Goal: Information Seeking & Learning: Learn about a topic

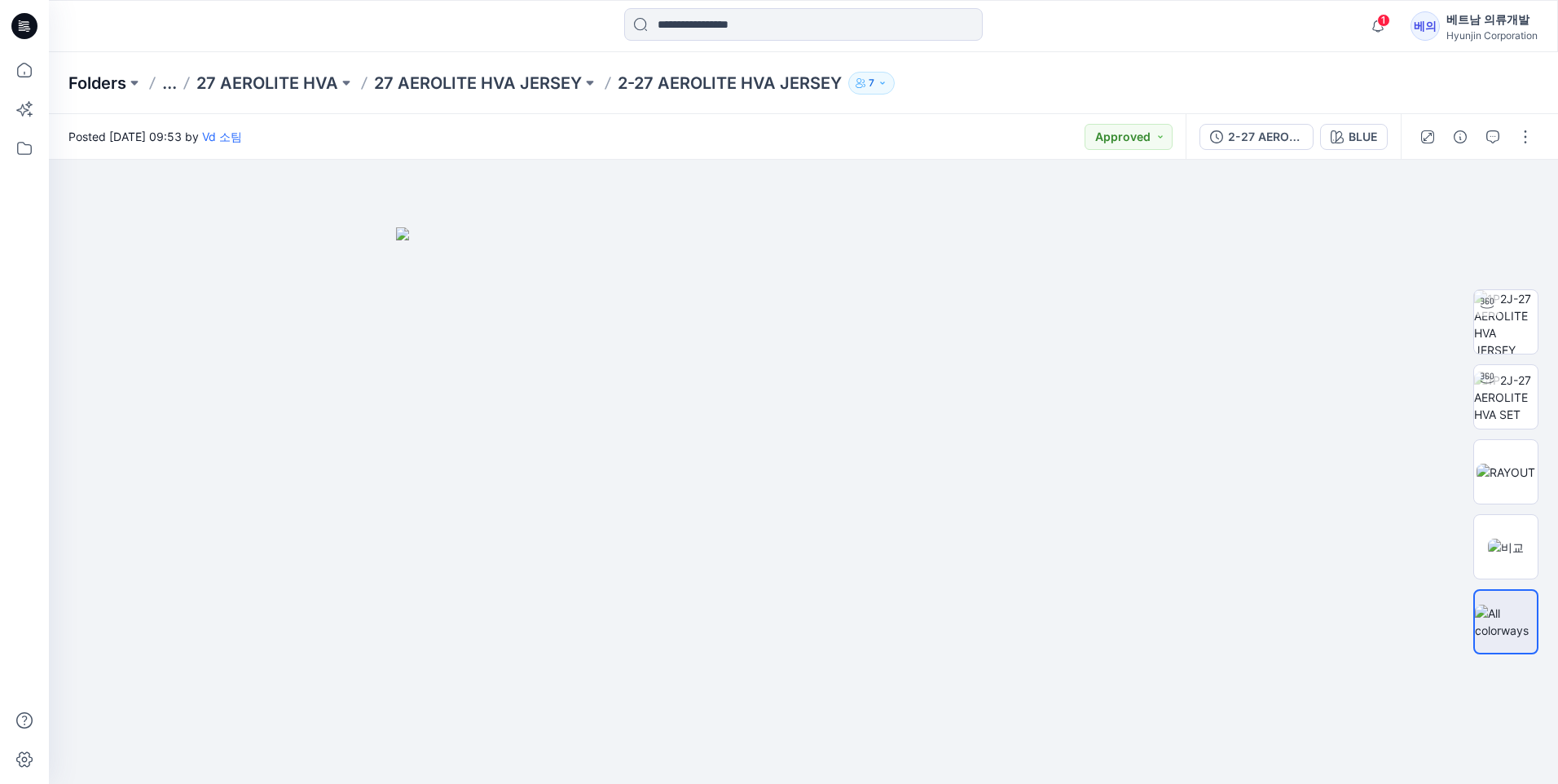
click at [91, 87] on p "Folders" at bounding box center [97, 82] width 57 height 22
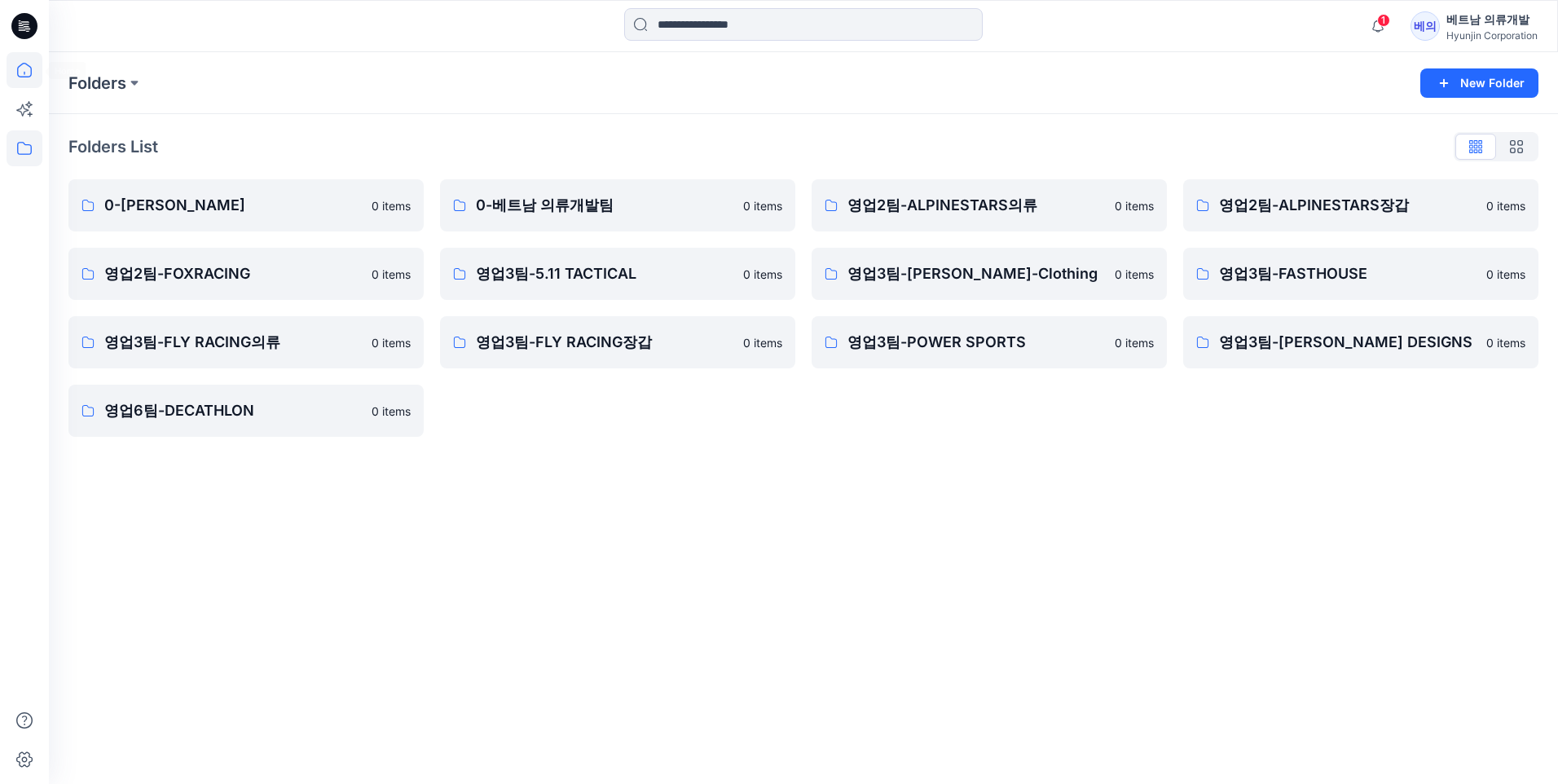
click at [32, 72] on icon at bounding box center [25, 70] width 15 height 15
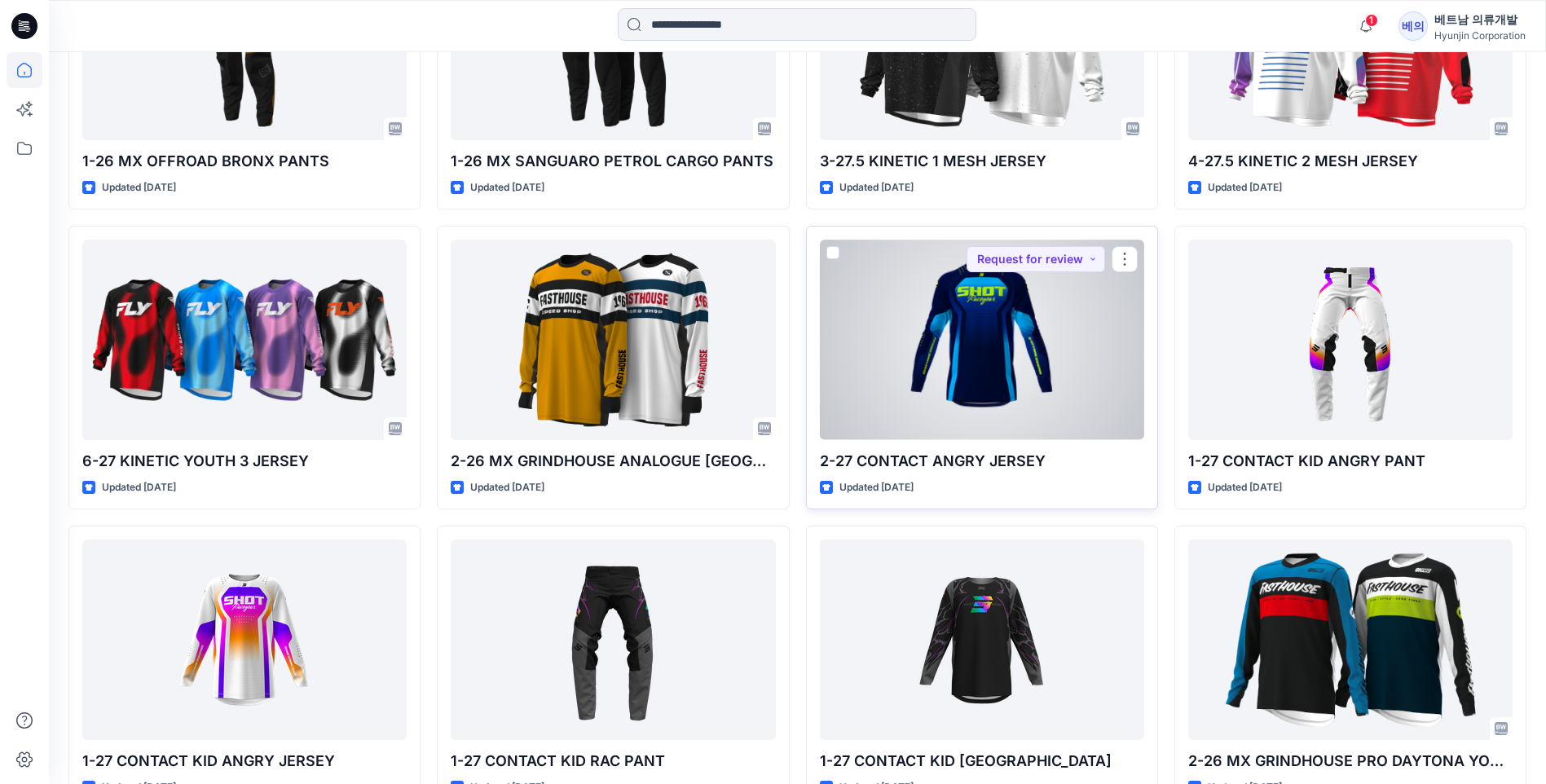
scroll to position [6544, 0]
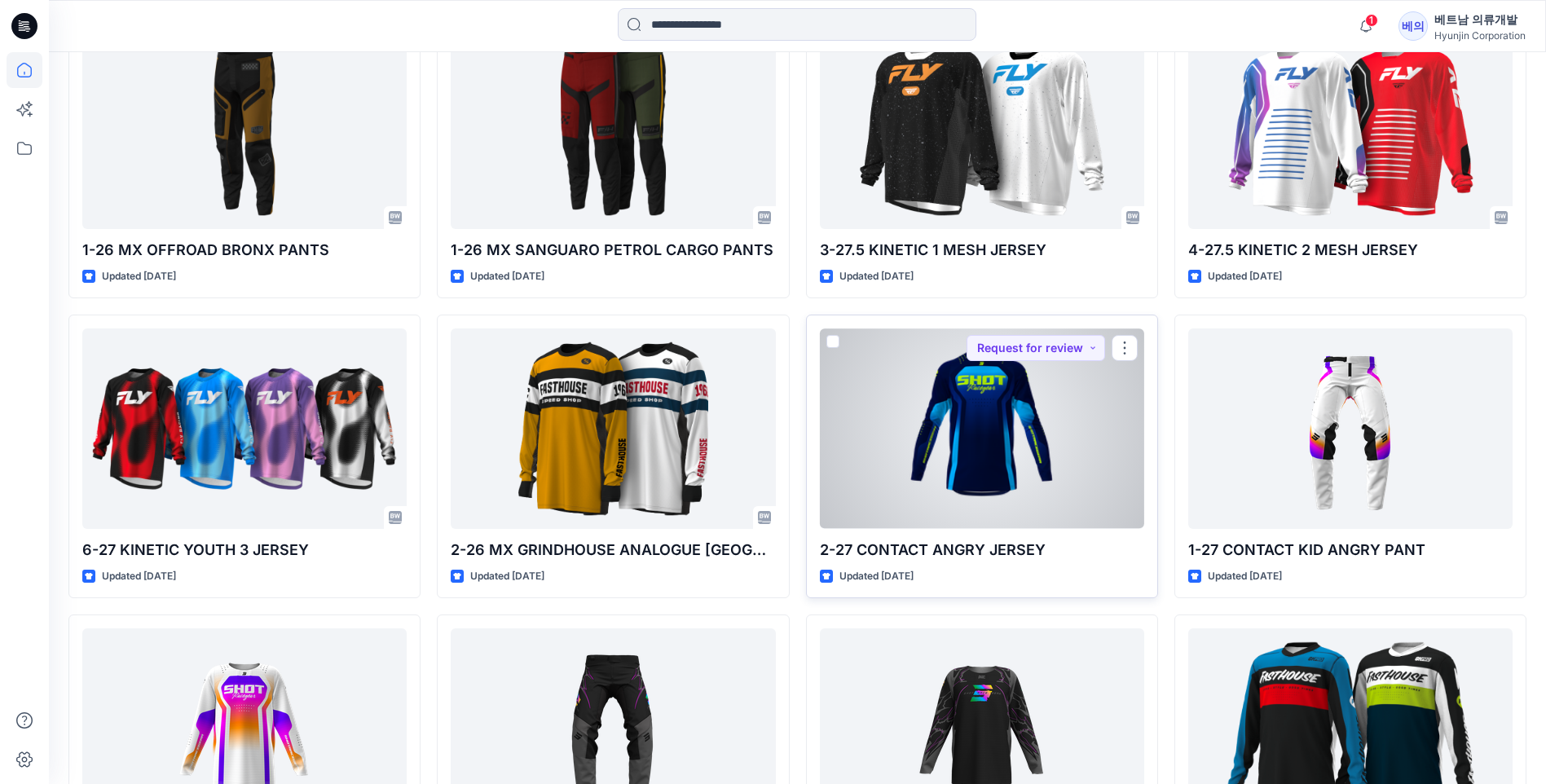
click at [972, 425] on div at bounding box center [982, 428] width 324 height 200
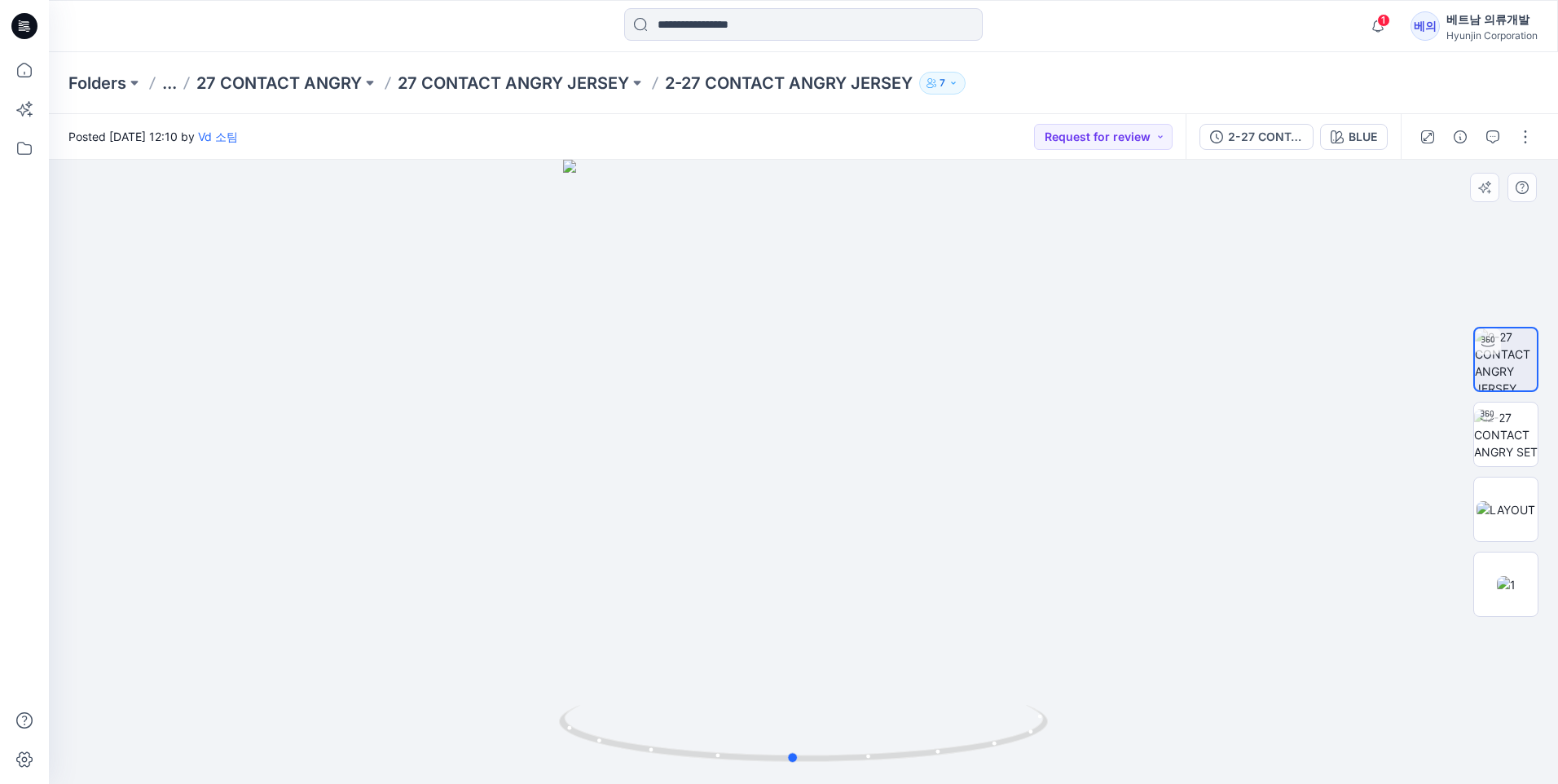
drag, startPoint x: 1064, startPoint y: 442, endPoint x: 1053, endPoint y: 477, distance: 36.7
click at [1053, 477] on div at bounding box center [803, 472] width 1509 height 624
click at [1502, 508] on img at bounding box center [1506, 509] width 58 height 17
click at [1502, 398] on div at bounding box center [1506, 472] width 65 height 407
click at [1508, 428] on img at bounding box center [1506, 435] width 63 height 52
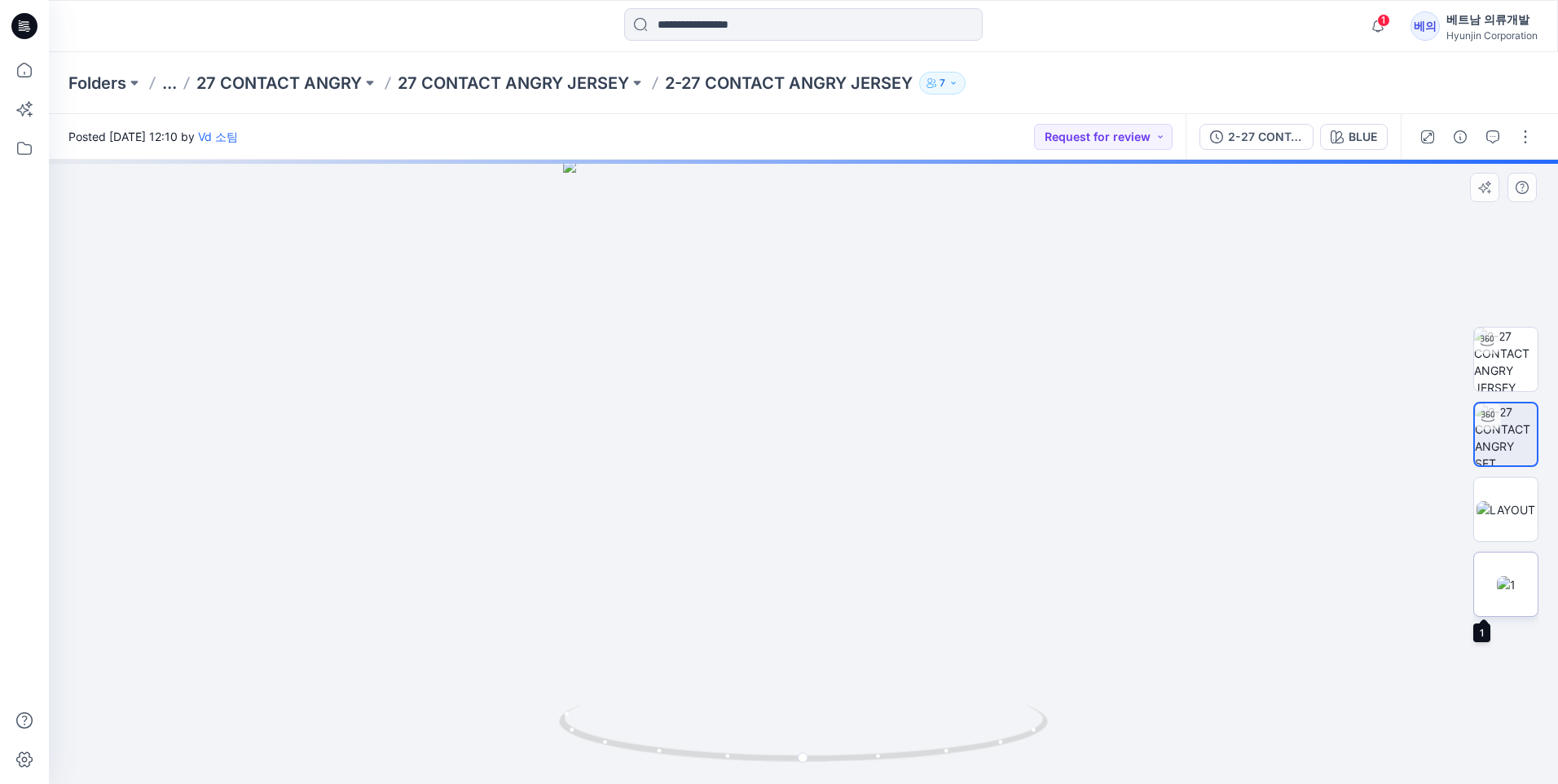
click at [1516, 576] on img at bounding box center [1506, 584] width 18 height 17
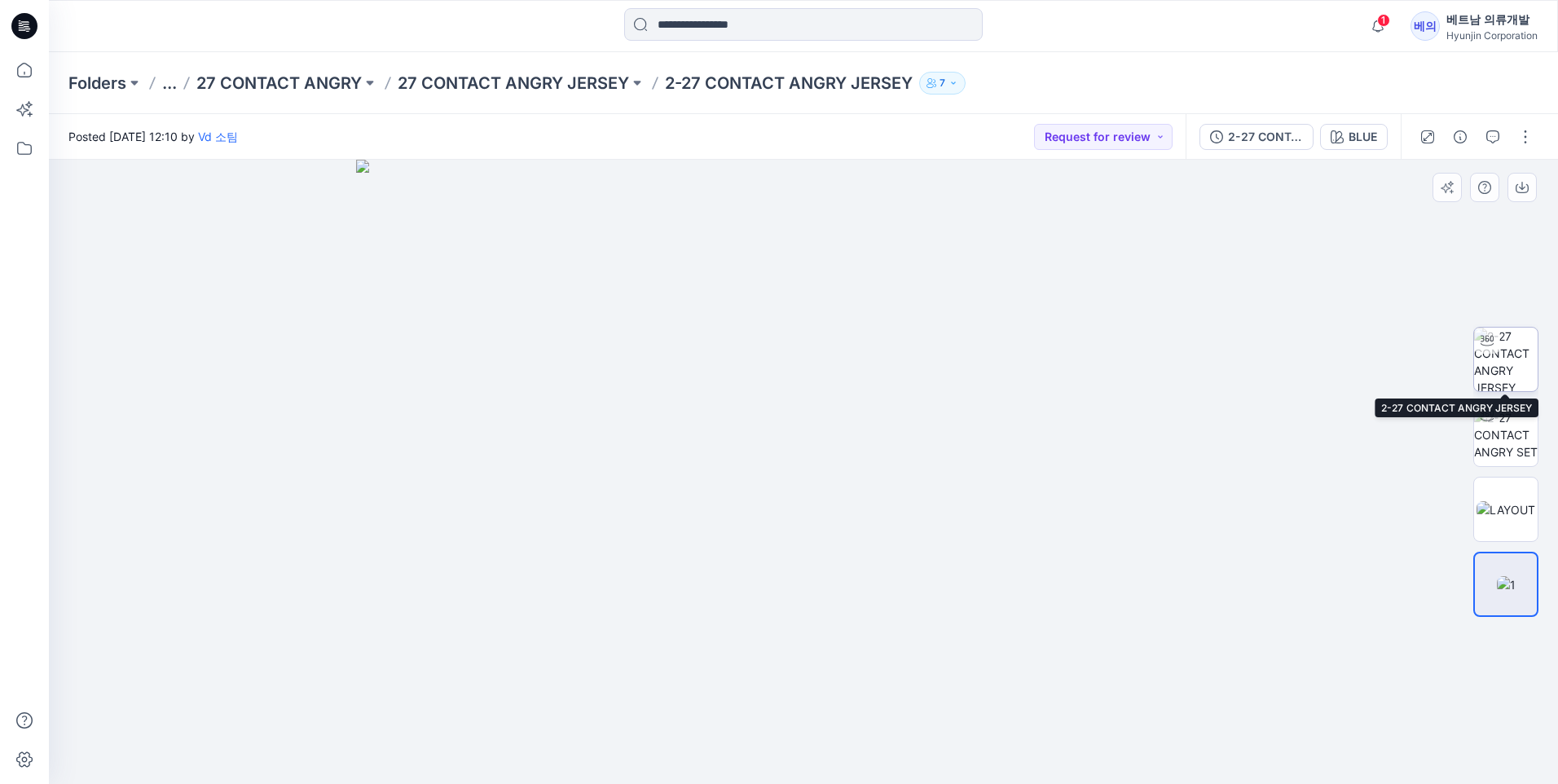
click at [1510, 367] on img at bounding box center [1506, 359] width 63 height 63
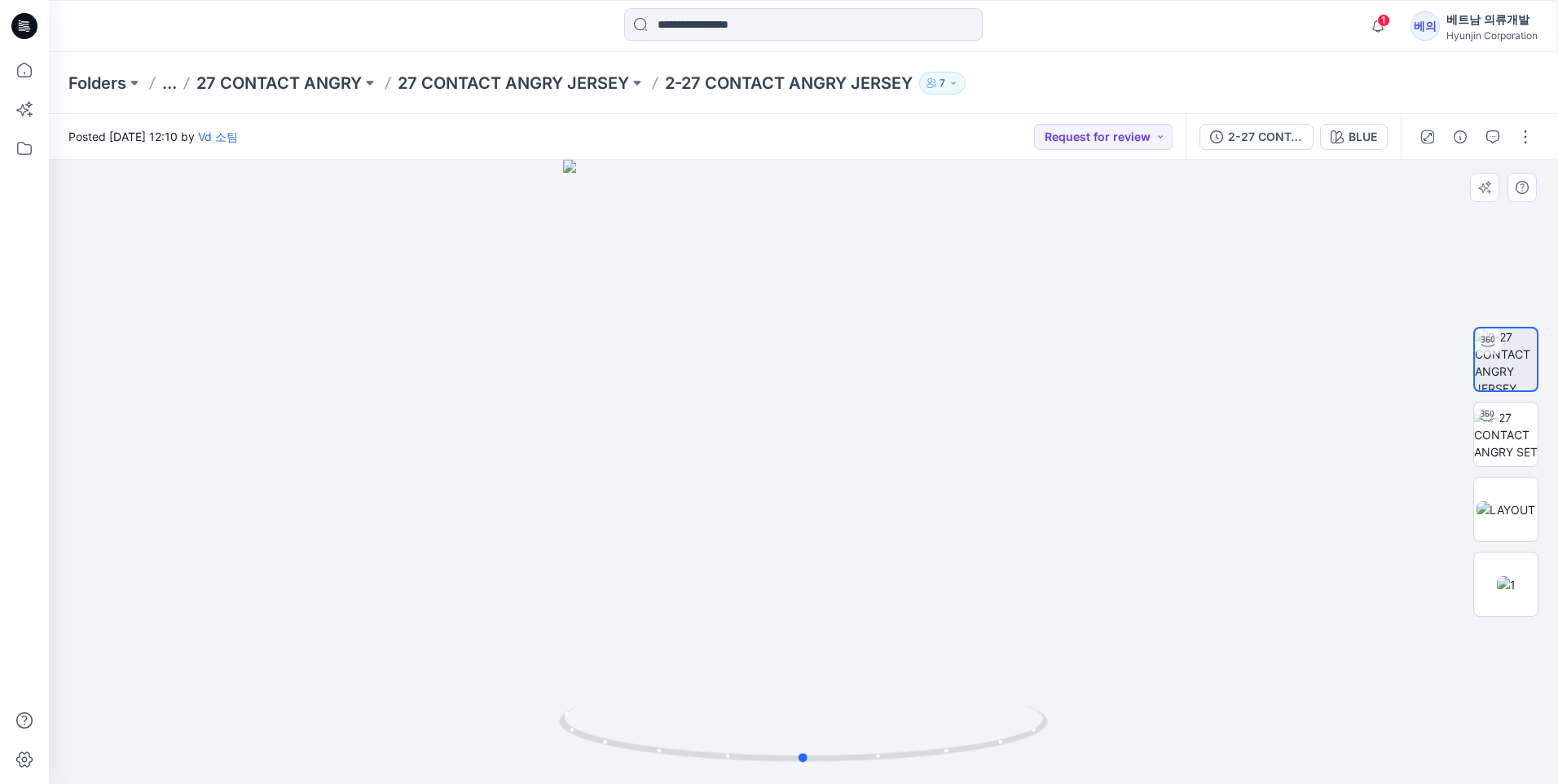
click at [1379, 432] on div at bounding box center [803, 472] width 1509 height 624
drag, startPoint x: 1228, startPoint y: 457, endPoint x: 1004, endPoint y: 509, distance: 230.0
click at [1004, 509] on div at bounding box center [803, 472] width 1509 height 624
drag, startPoint x: 1417, startPoint y: 229, endPoint x: 1401, endPoint y: 187, distance: 44.9
click at [1416, 224] on div at bounding box center [803, 472] width 1509 height 624
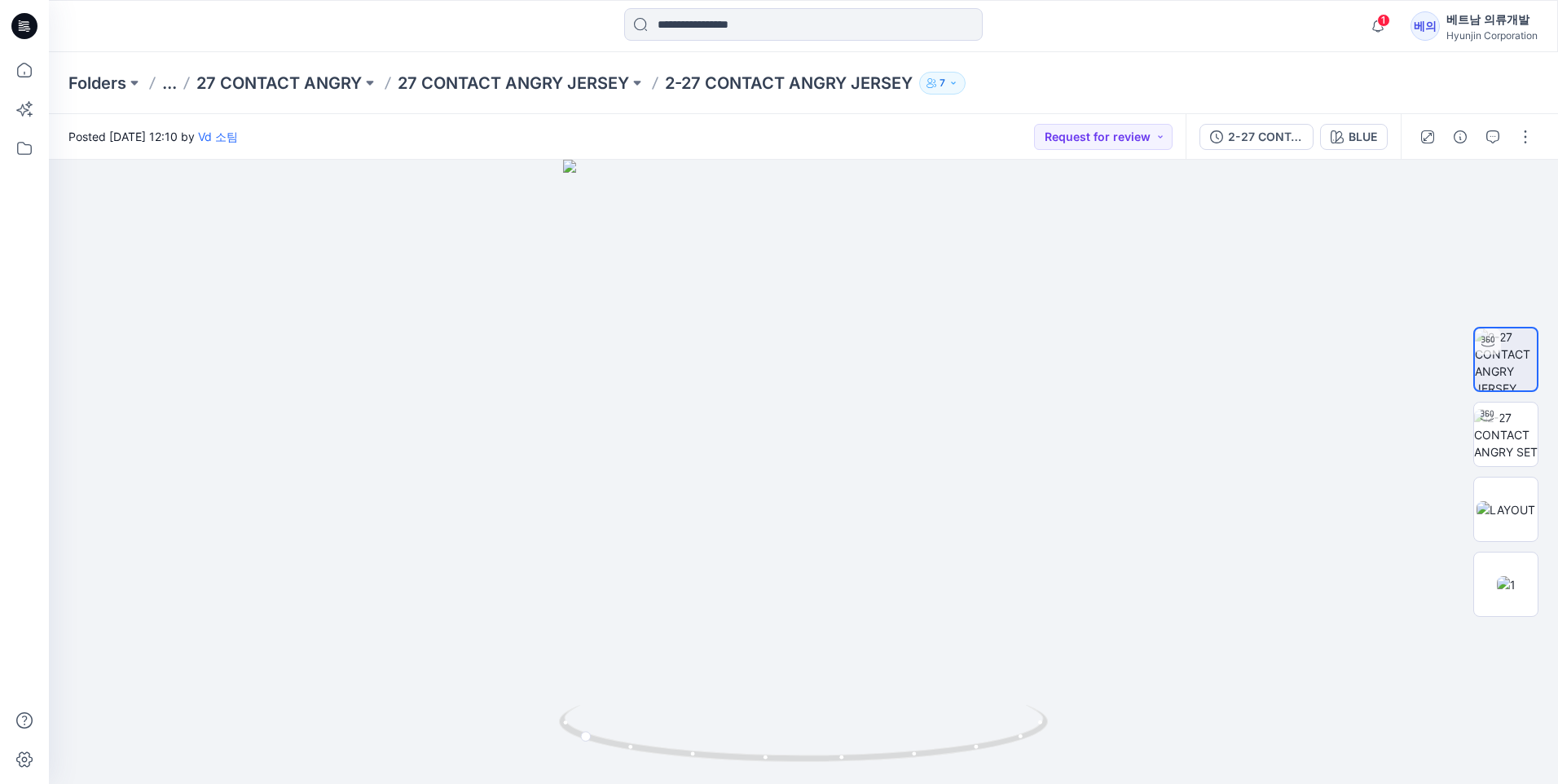
click at [1391, 145] on div "2-27 CONTACT ANGRY JERSEY BLUE" at bounding box center [1293, 137] width 215 height 46
click at [1381, 142] on button "BLUE" at bounding box center [1353, 137] width 67 height 26
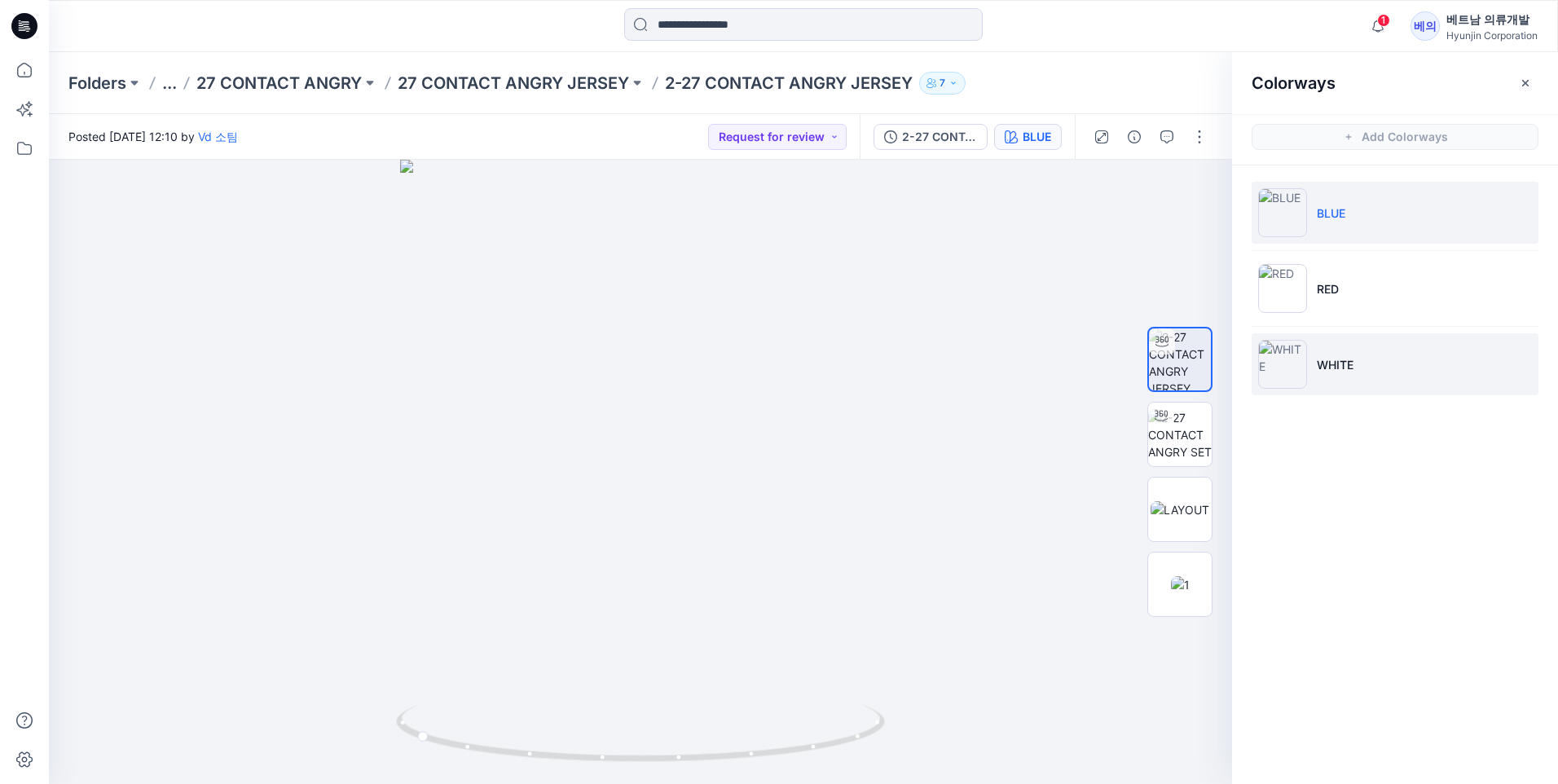
click at [1348, 363] on p "WHITE" at bounding box center [1335, 364] width 37 height 17
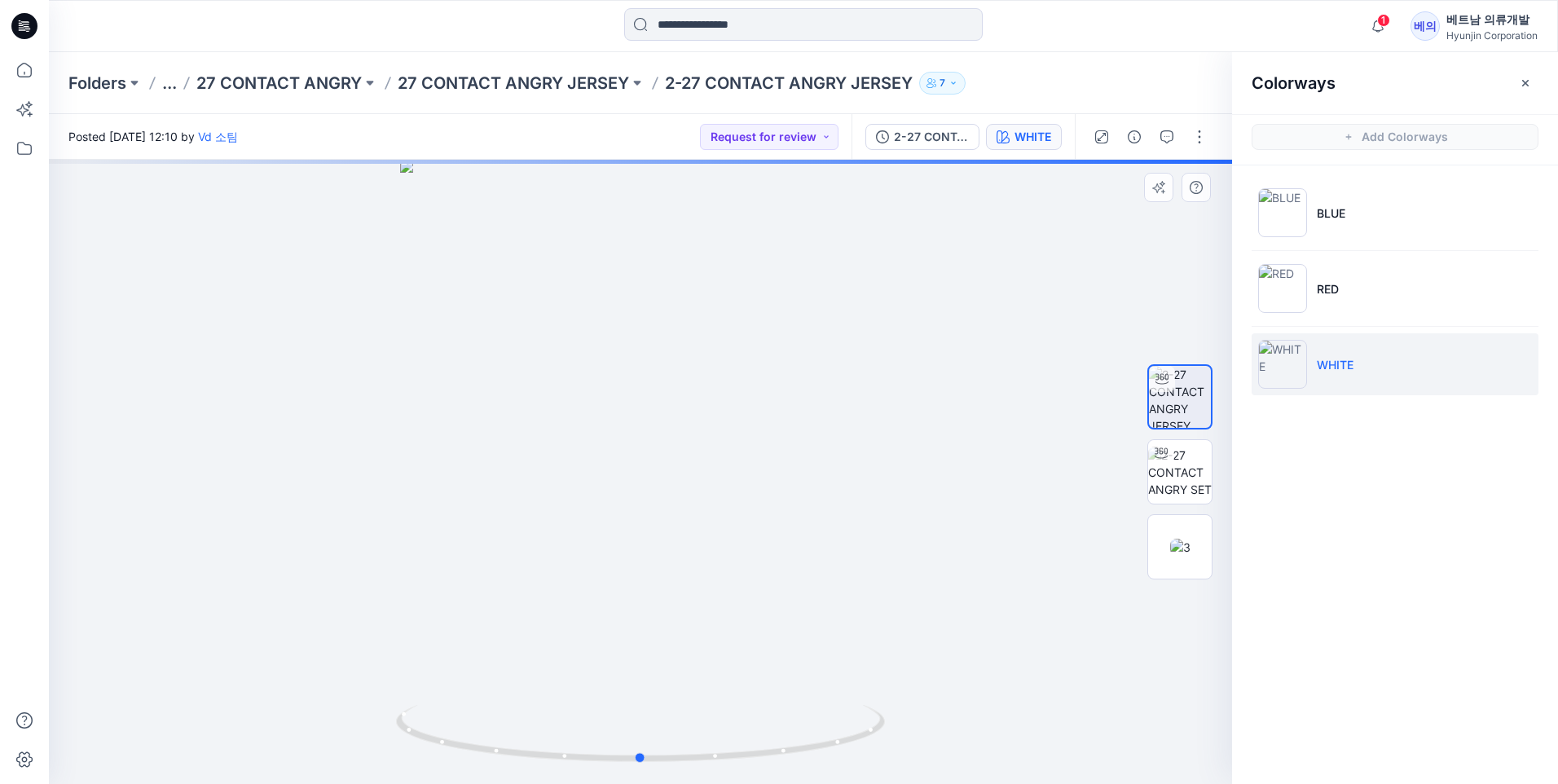
click at [945, 422] on div at bounding box center [641, 472] width 1183 height 624
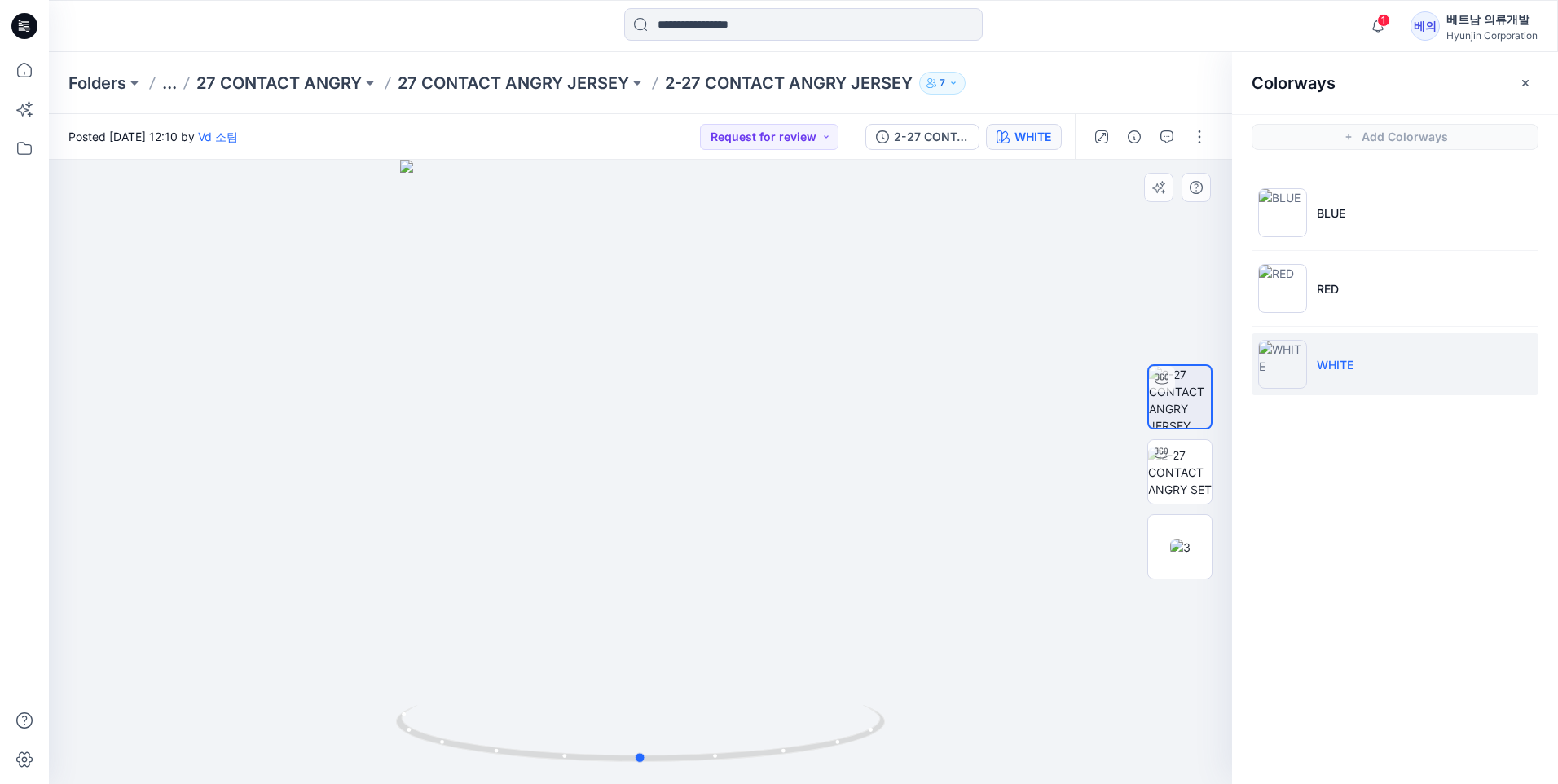
click at [1122, 743] on div at bounding box center [641, 472] width 1183 height 624
drag, startPoint x: 946, startPoint y: 619, endPoint x: 930, endPoint y: 518, distance: 102.3
click at [930, 518] on div at bounding box center [641, 472] width 1183 height 624
click at [1395, 287] on li "RED" at bounding box center [1395, 288] width 287 height 62
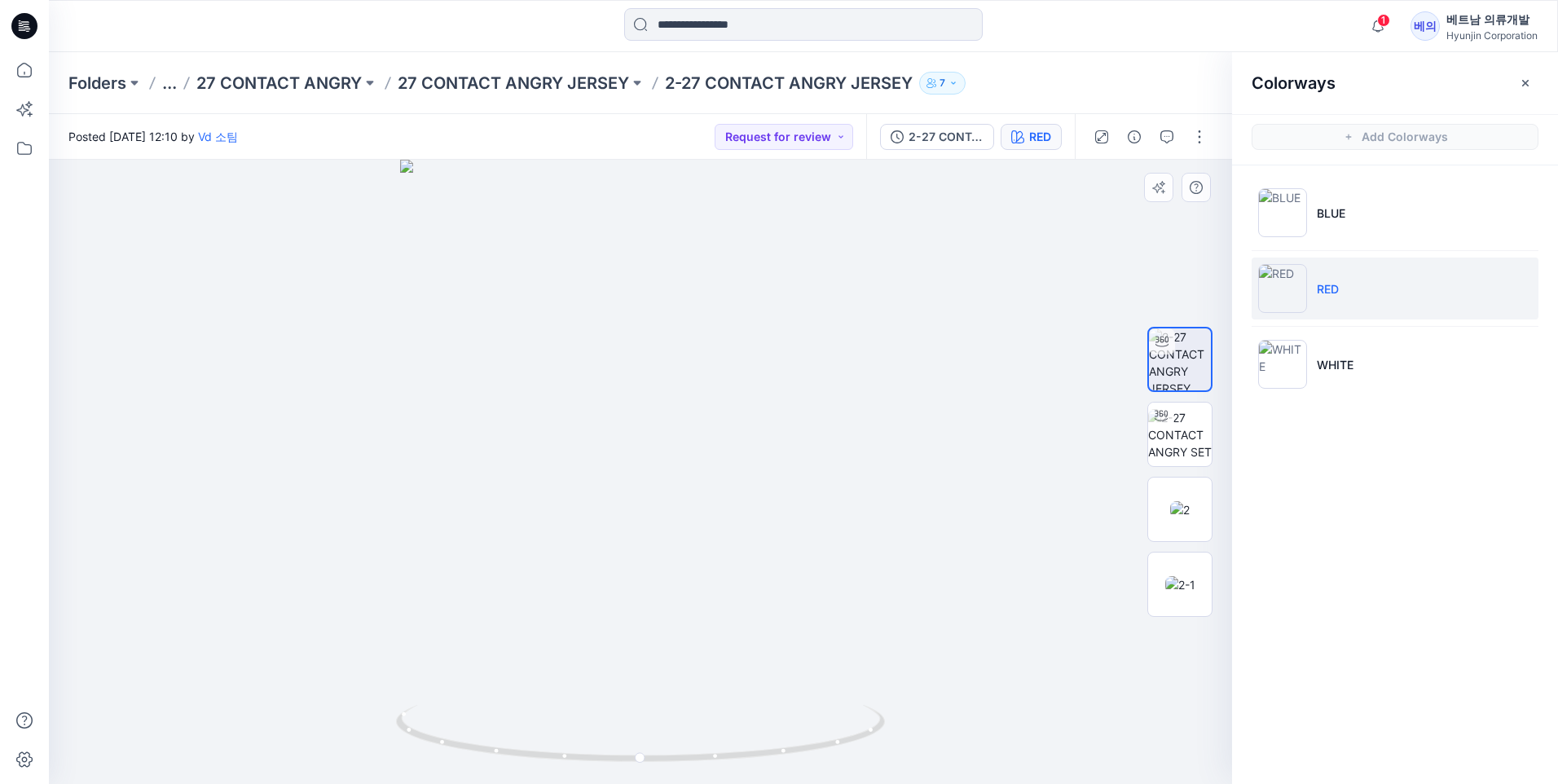
click at [1142, 740] on div at bounding box center [641, 472] width 1183 height 624
drag, startPoint x: 680, startPoint y: 602, endPoint x: 782, endPoint y: 591, distance: 102.6
click at [782, 591] on div at bounding box center [641, 472] width 1183 height 624
click at [1373, 27] on icon "button" at bounding box center [1378, 25] width 12 height 11
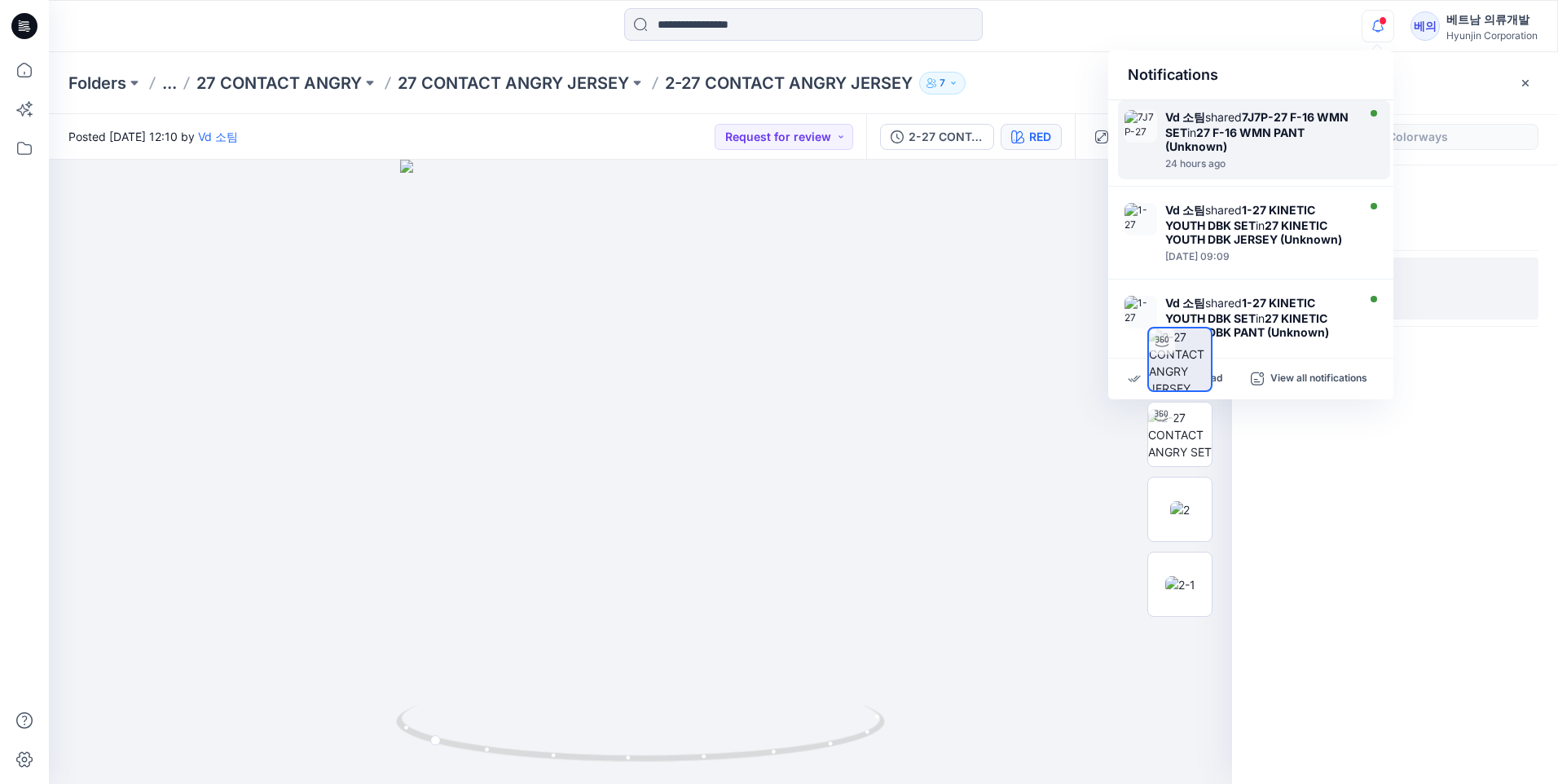
click at [1246, 147] on div "Vd 소팀 shared 7J7P-27 F-16 WMN SET in 27 F-16 WMN PANT (Unknown)" at bounding box center [1258, 132] width 187 height 43
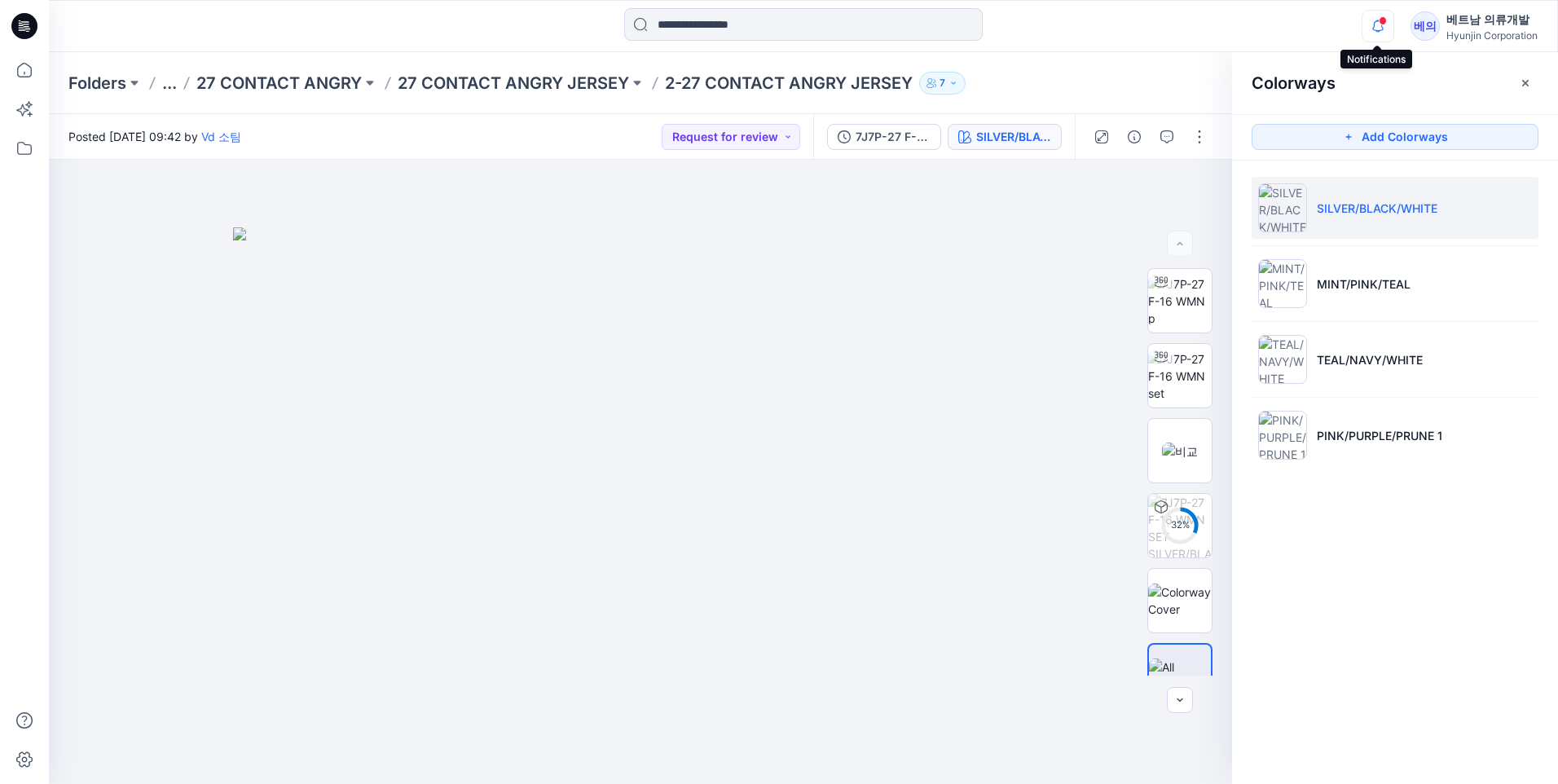
click at [1372, 27] on icon "button" at bounding box center [1377, 26] width 31 height 32
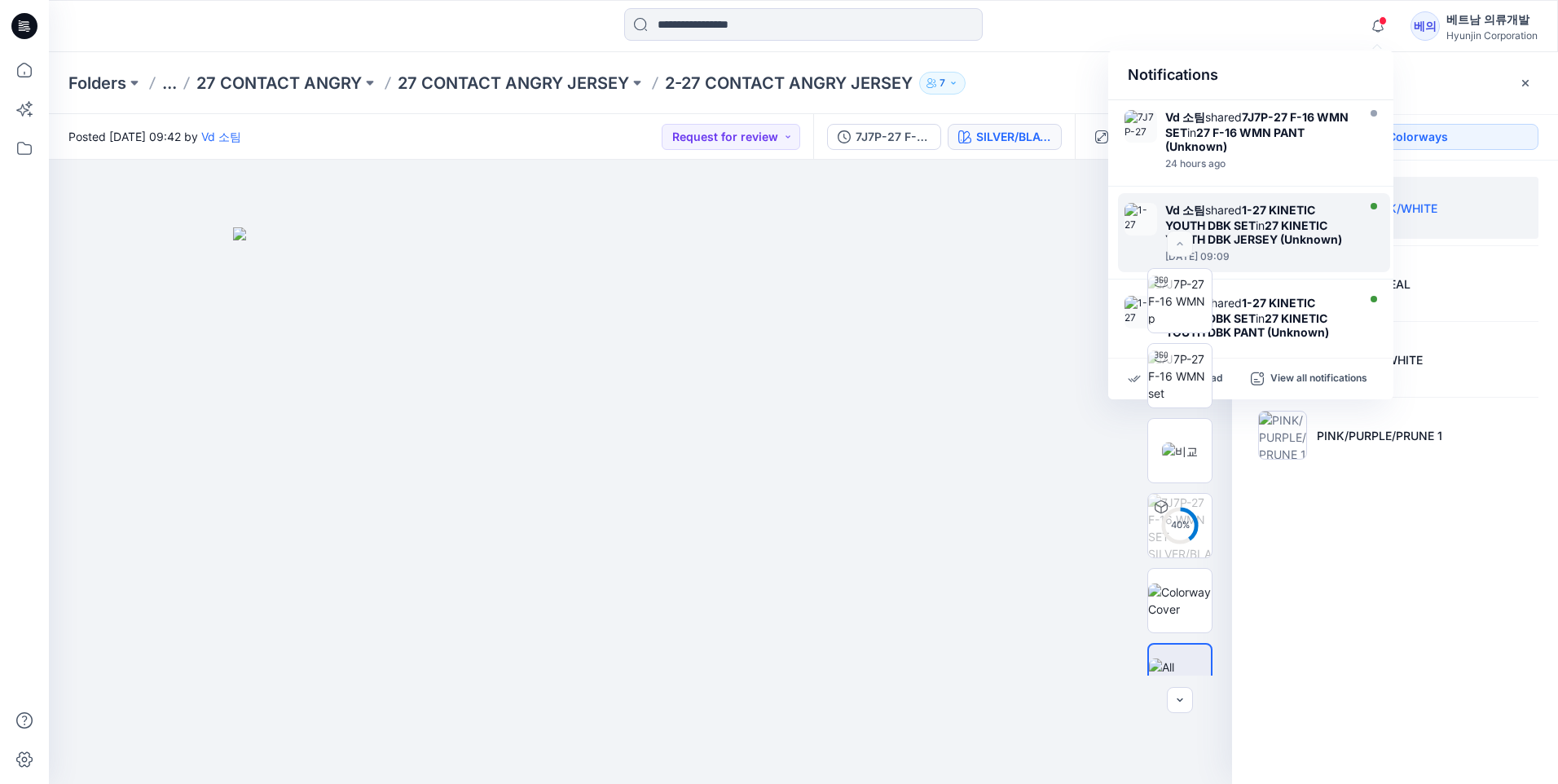
click at [1276, 221] on strong "27 KINETIC YOUTH DBK JERSEY (Unknown)" at bounding box center [1253, 232] width 177 height 27
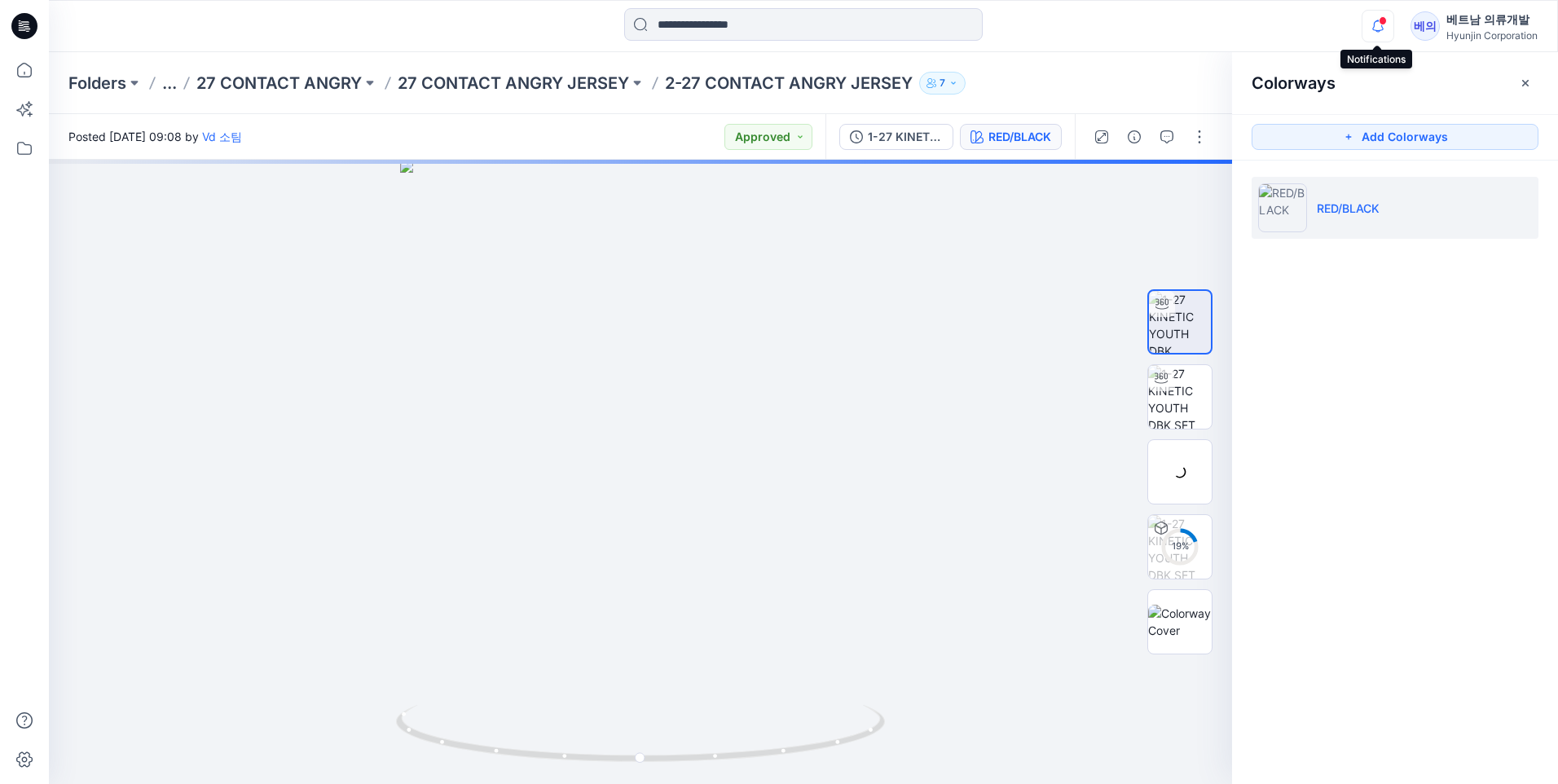
click at [1379, 25] on icon "button" at bounding box center [1377, 26] width 31 height 32
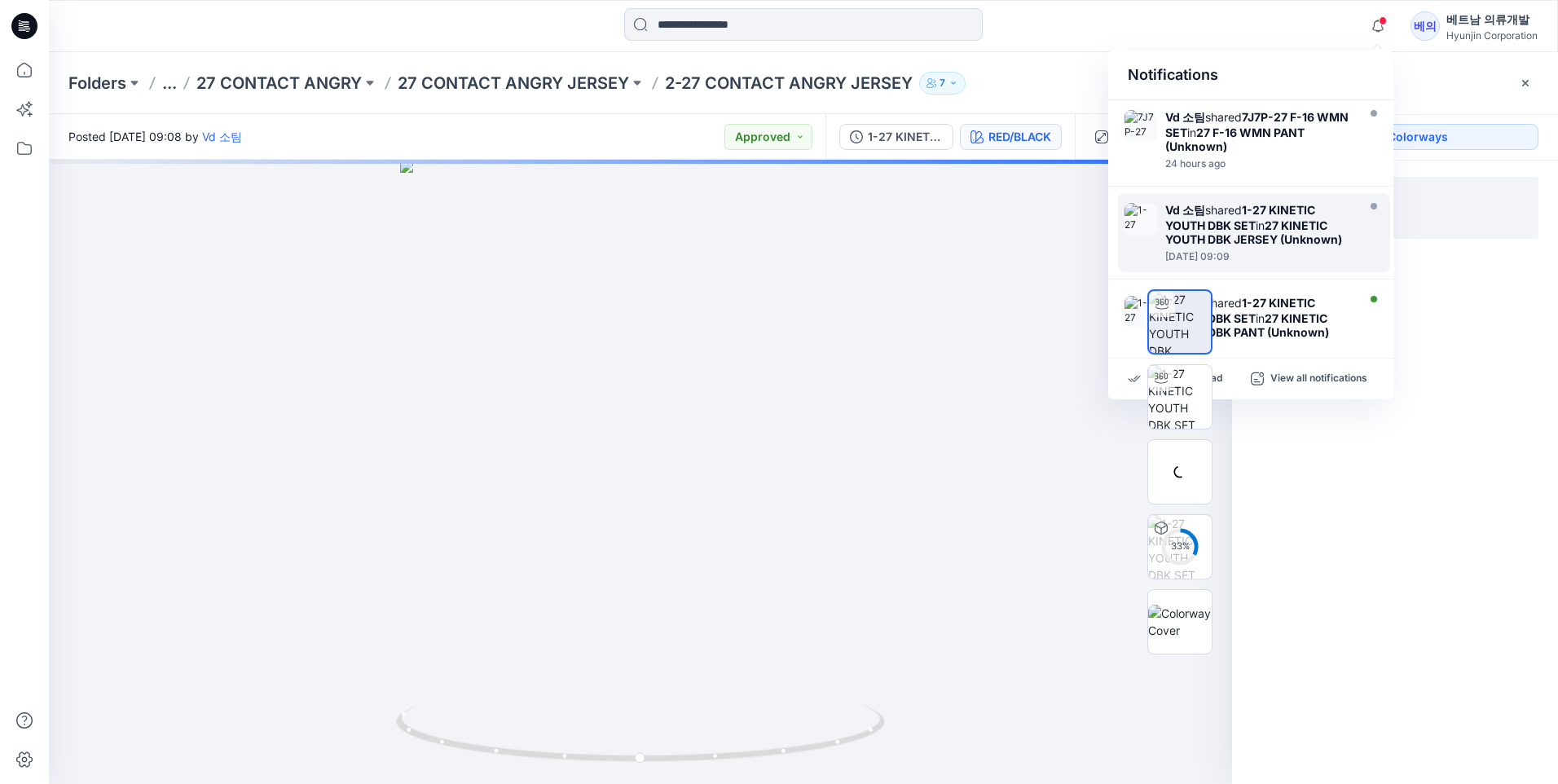
click at [1136, 383] on div "33 %" at bounding box center [1179, 472] width 104 height 407
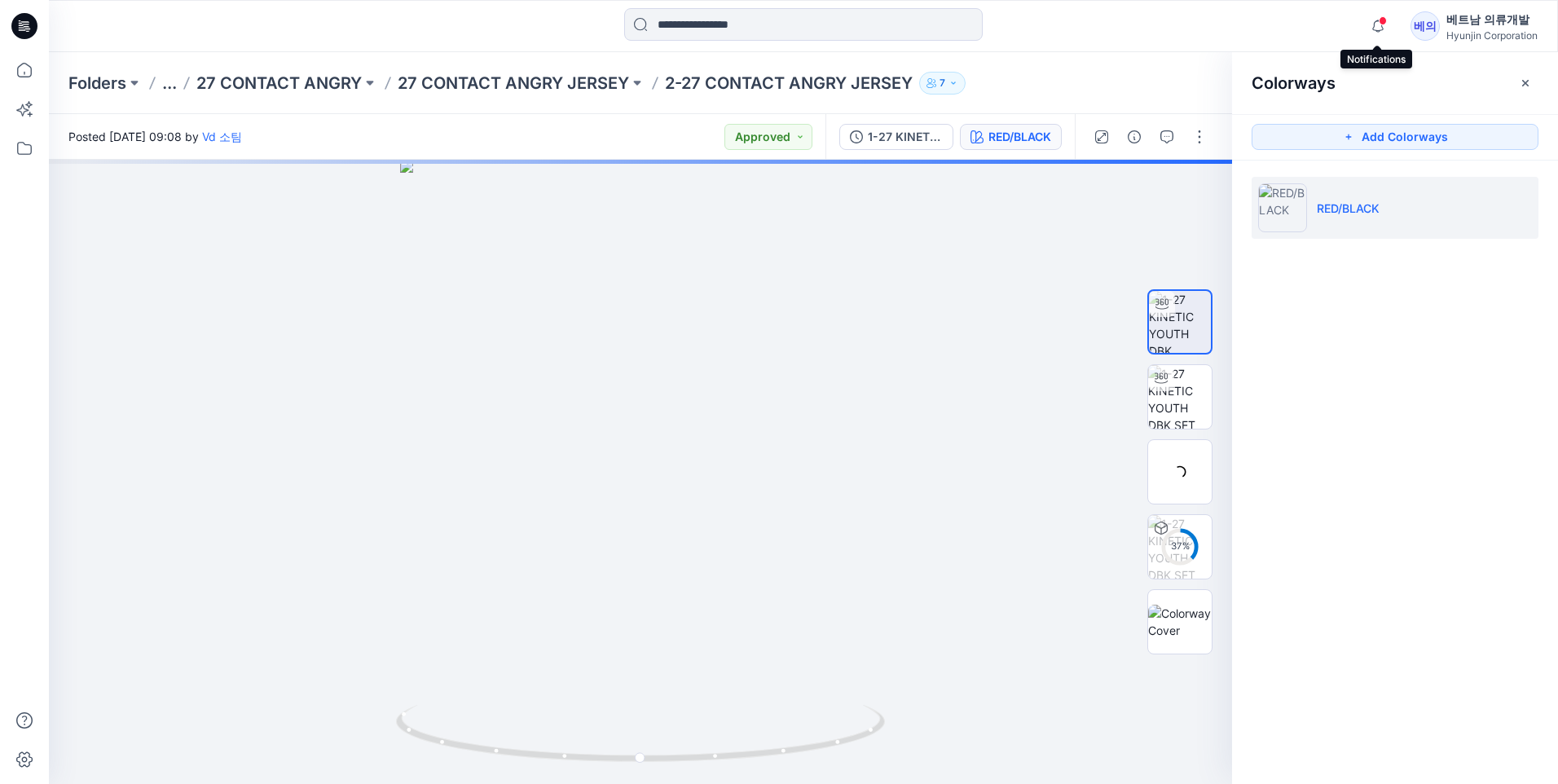
drag, startPoint x: 1378, startPoint y: 24, endPoint x: 1349, endPoint y: 55, distance: 42.4
click at [1377, 24] on icon "button" at bounding box center [1377, 26] width 31 height 32
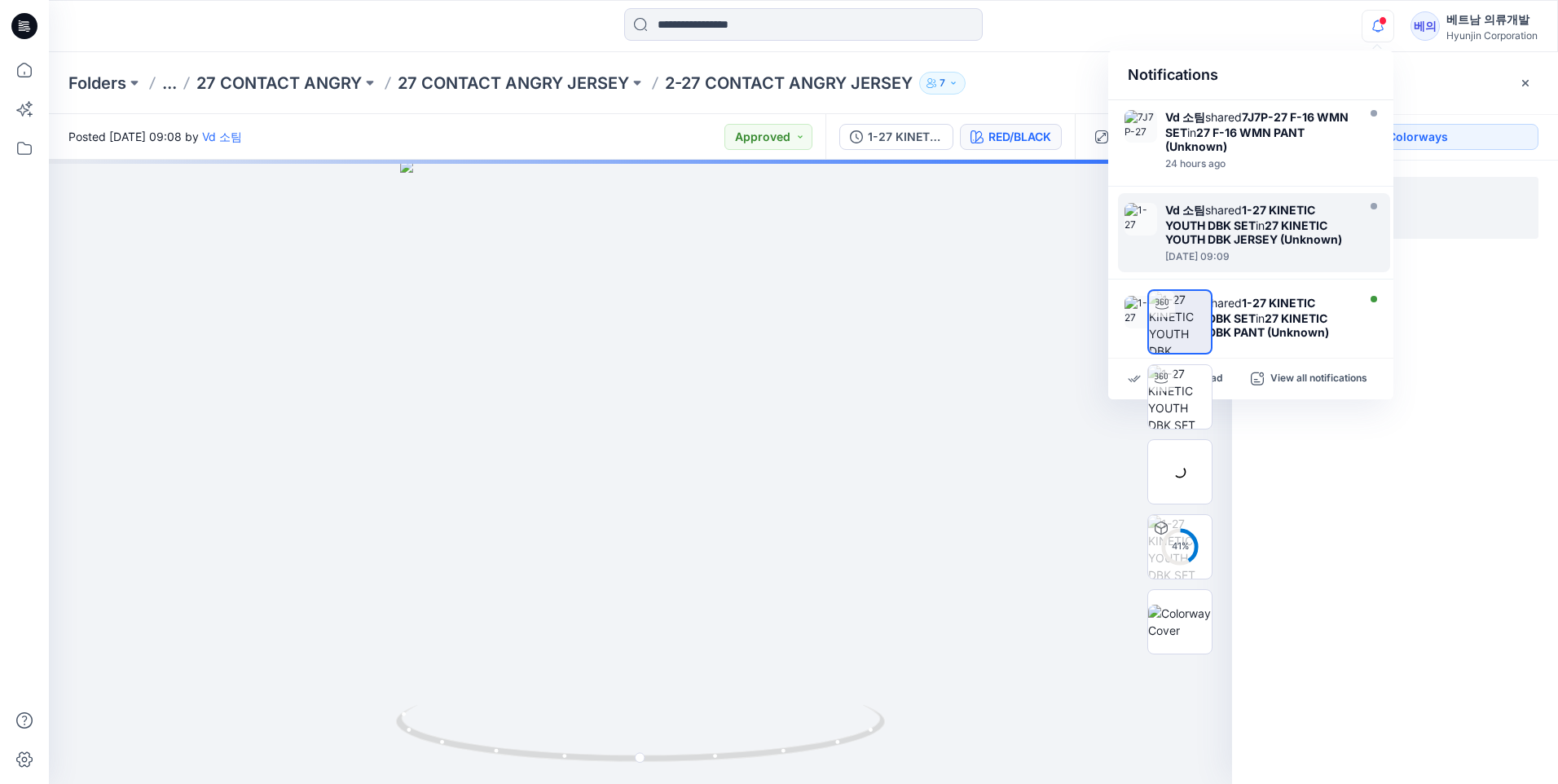
click at [1219, 378] on div "41 %" at bounding box center [1179, 472] width 104 height 407
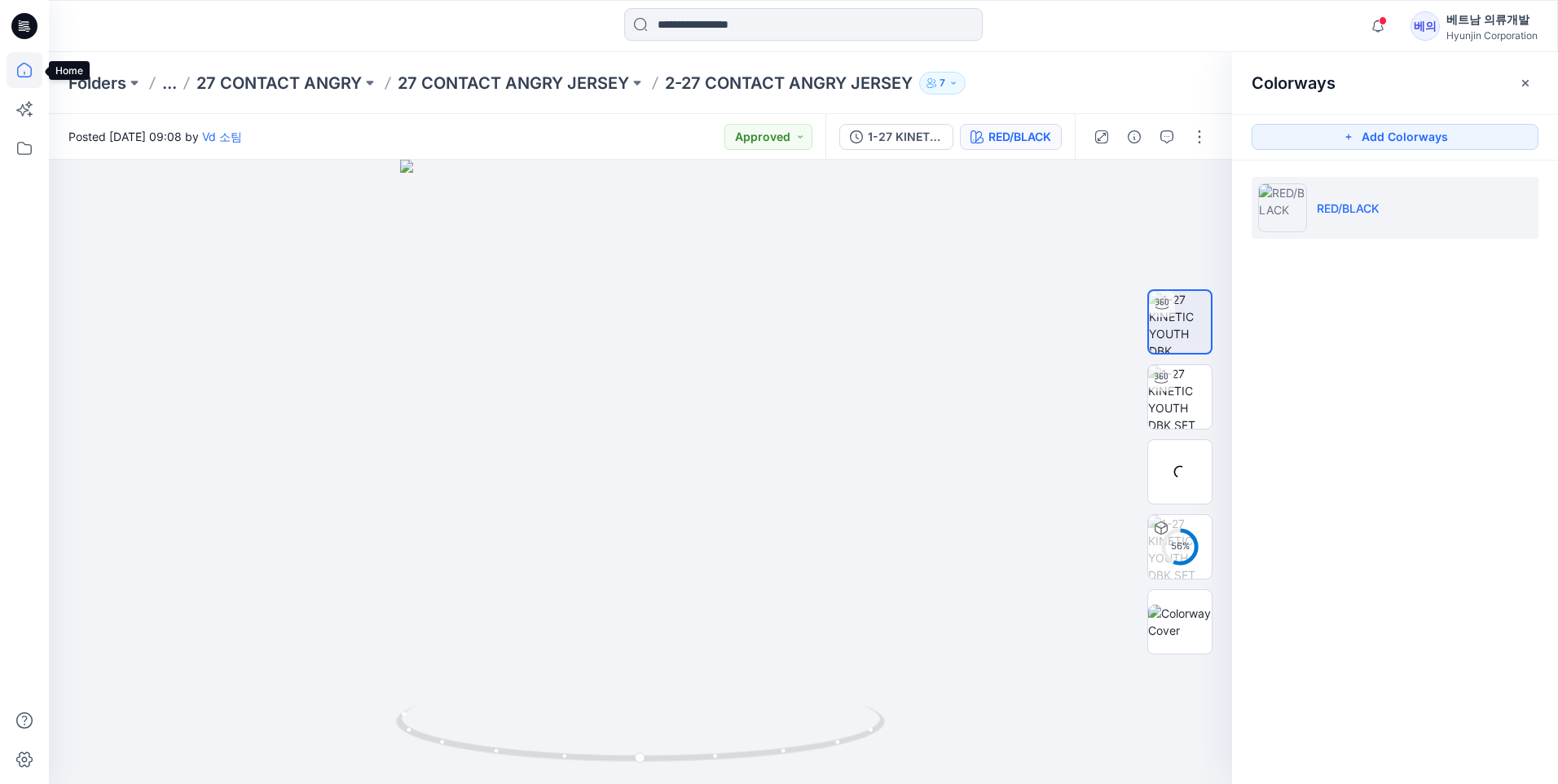
drag, startPoint x: 17, startPoint y: 63, endPoint x: 41, endPoint y: 77, distance: 27.8
click at [17, 64] on icon at bounding box center [24, 70] width 36 height 36
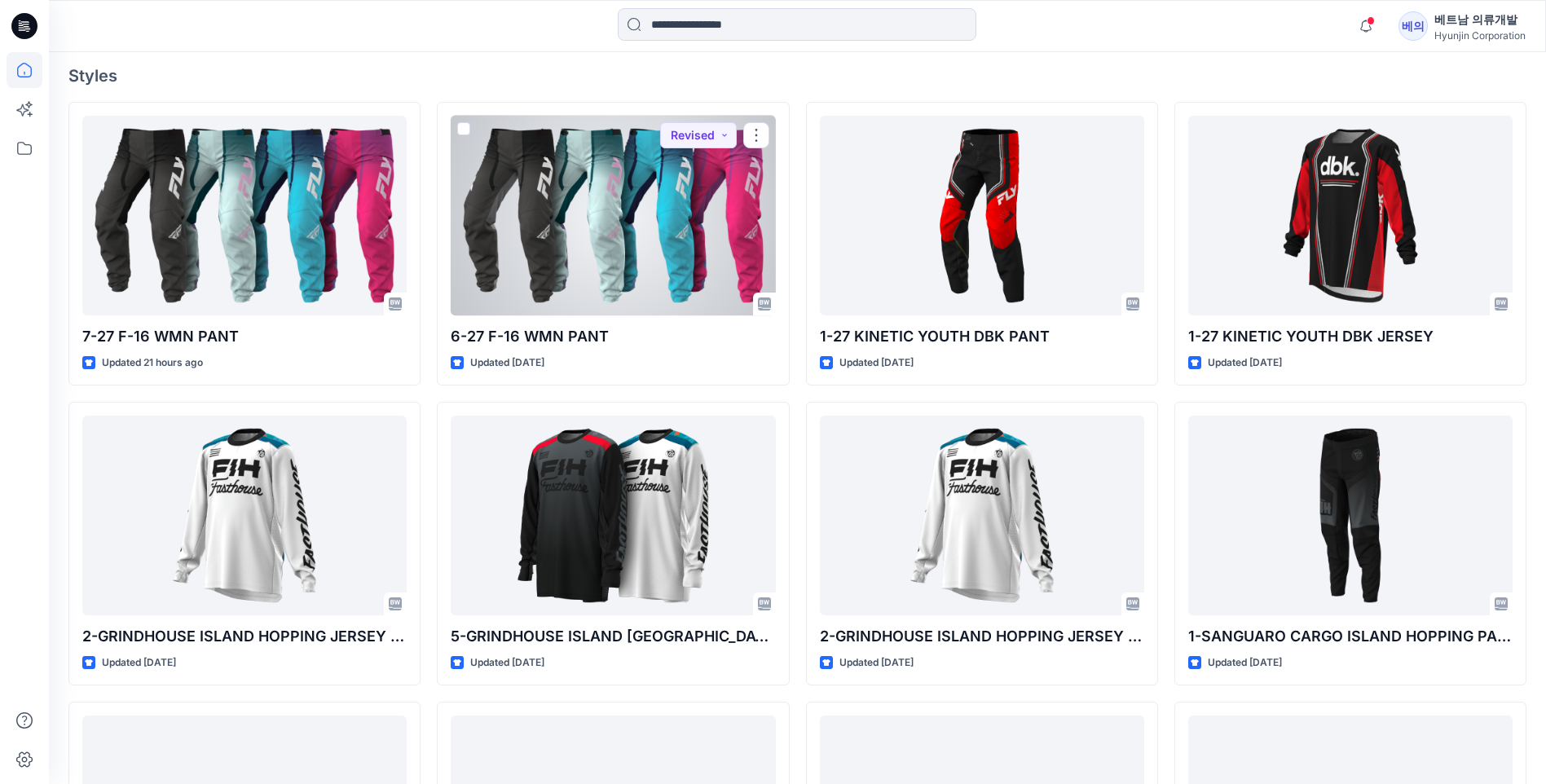
scroll to position [489, 0]
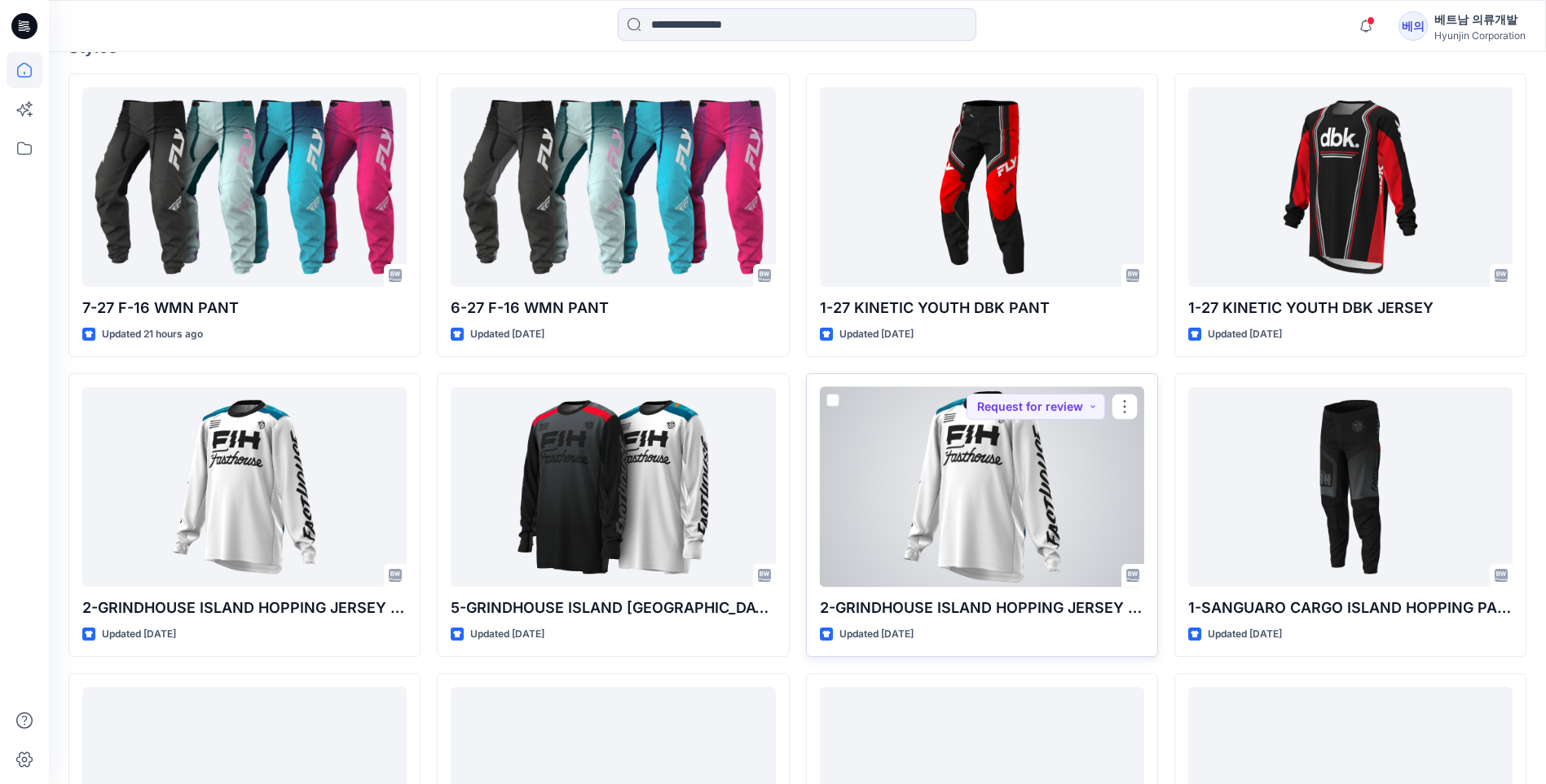
click at [911, 487] on div at bounding box center [982, 487] width 324 height 200
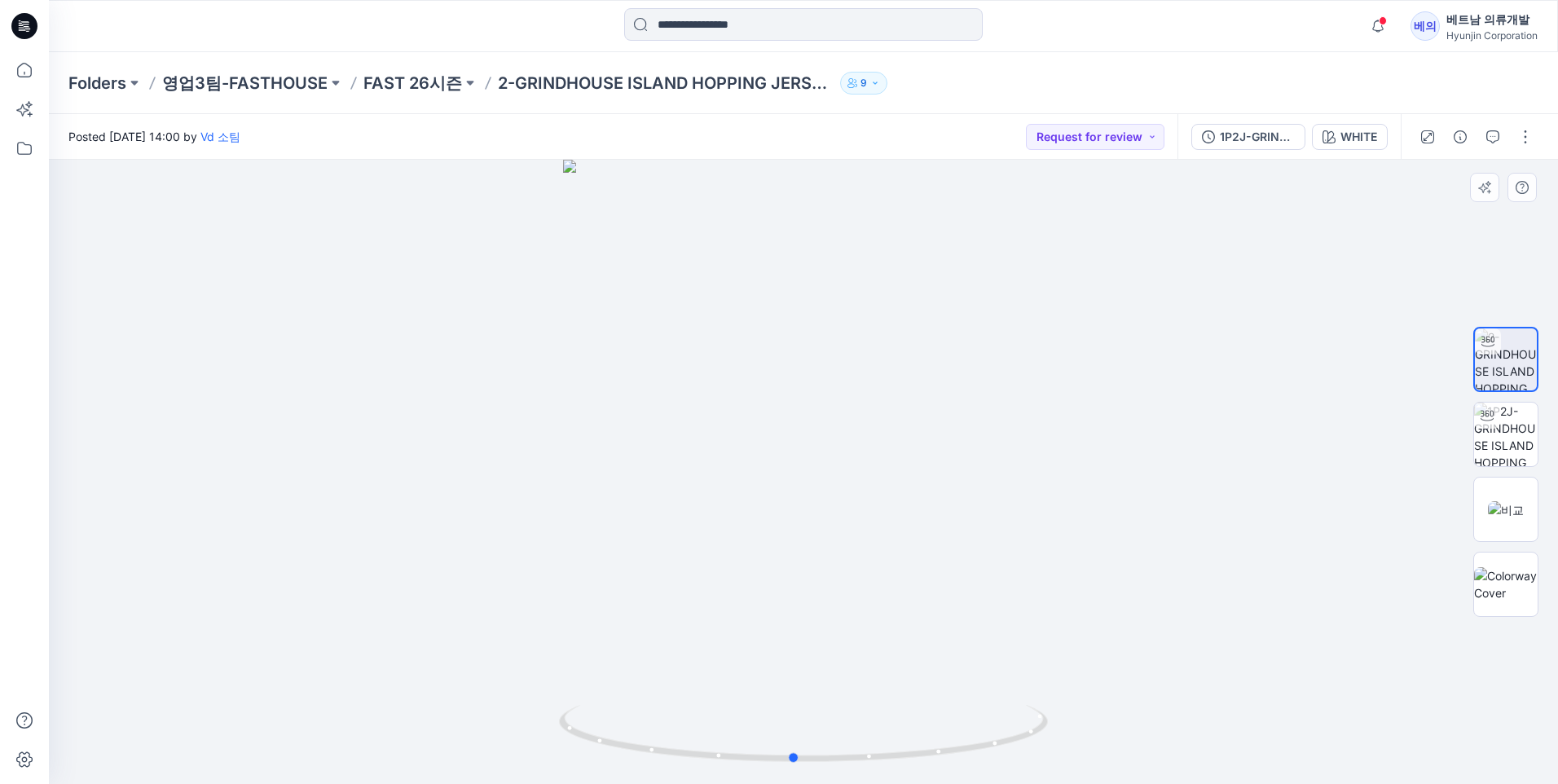
drag, startPoint x: 1042, startPoint y: 496, endPoint x: 1032, endPoint y: 502, distance: 11.7
click at [1032, 502] on div at bounding box center [803, 472] width 1509 height 624
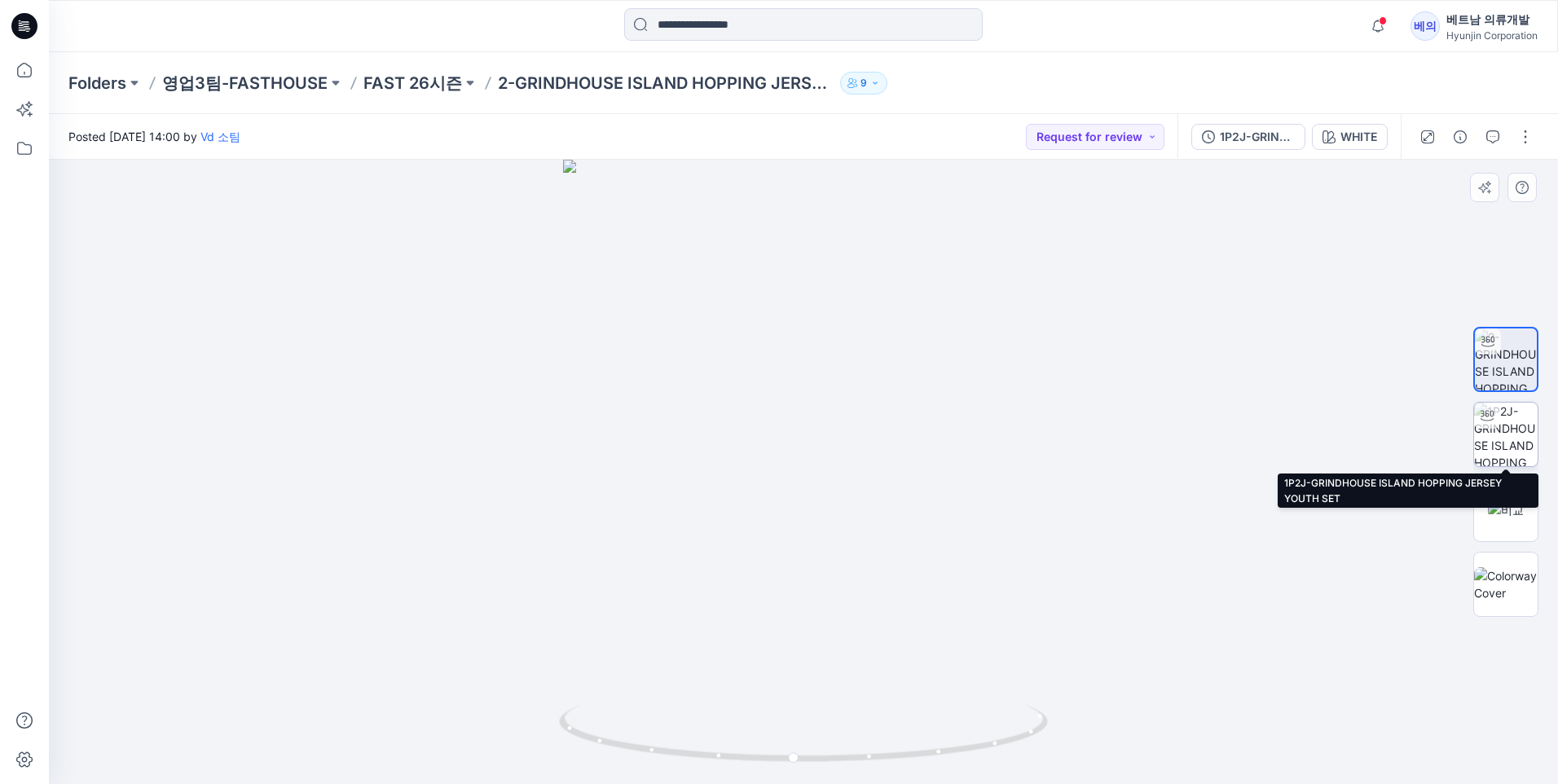
click at [1496, 443] on img at bounding box center [1506, 434] width 63 height 63
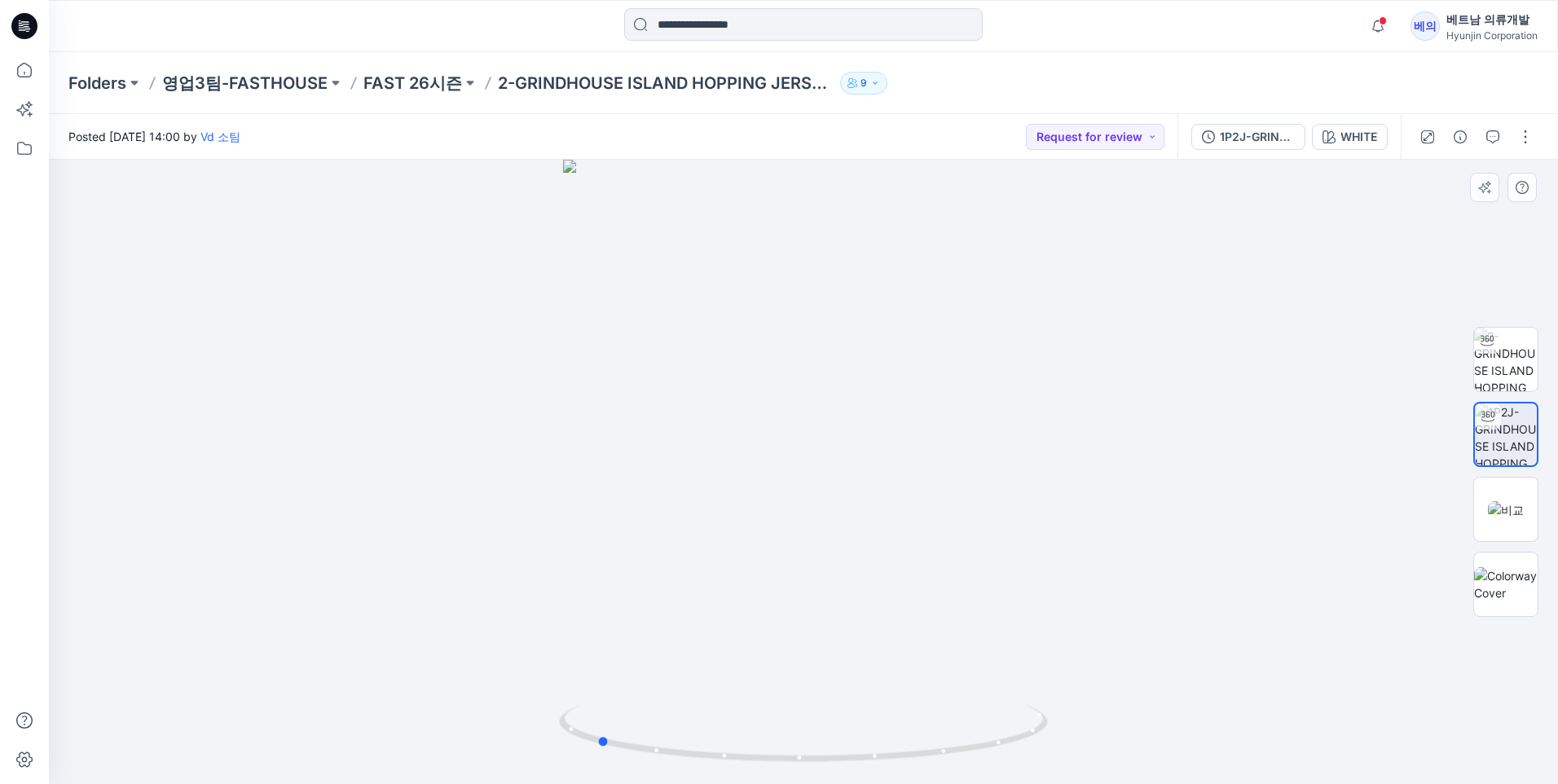
drag, startPoint x: 1026, startPoint y: 371, endPoint x: 820, endPoint y: 381, distance: 206.2
click at [820, 381] on div at bounding box center [803, 472] width 1509 height 624
drag, startPoint x: 714, startPoint y: 360, endPoint x: 953, endPoint y: 394, distance: 241.4
click at [953, 394] on div at bounding box center [803, 472] width 1509 height 624
click at [1488, 501] on img at bounding box center [1506, 509] width 36 height 17
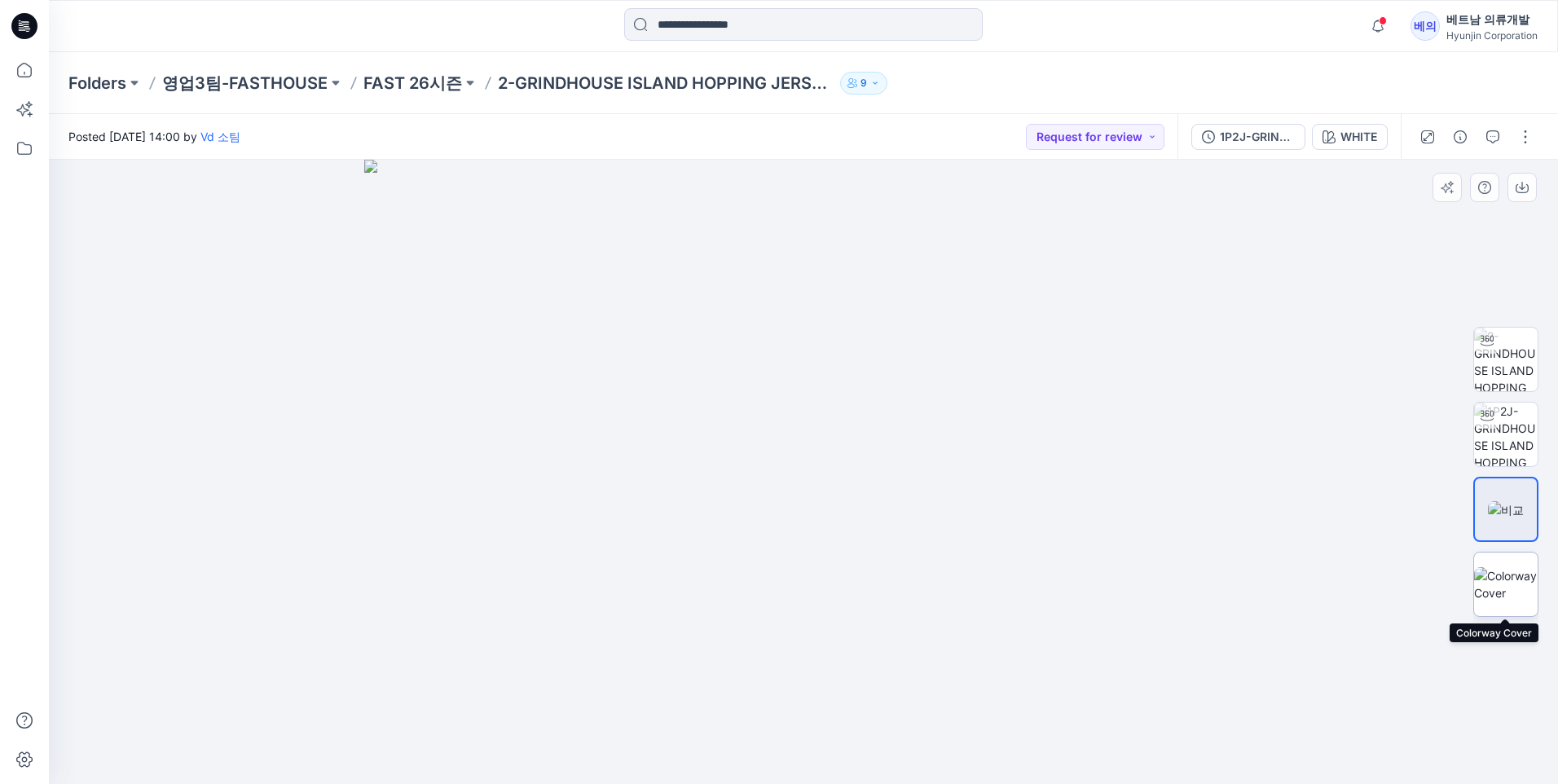
click at [1522, 585] on img at bounding box center [1506, 584] width 63 height 34
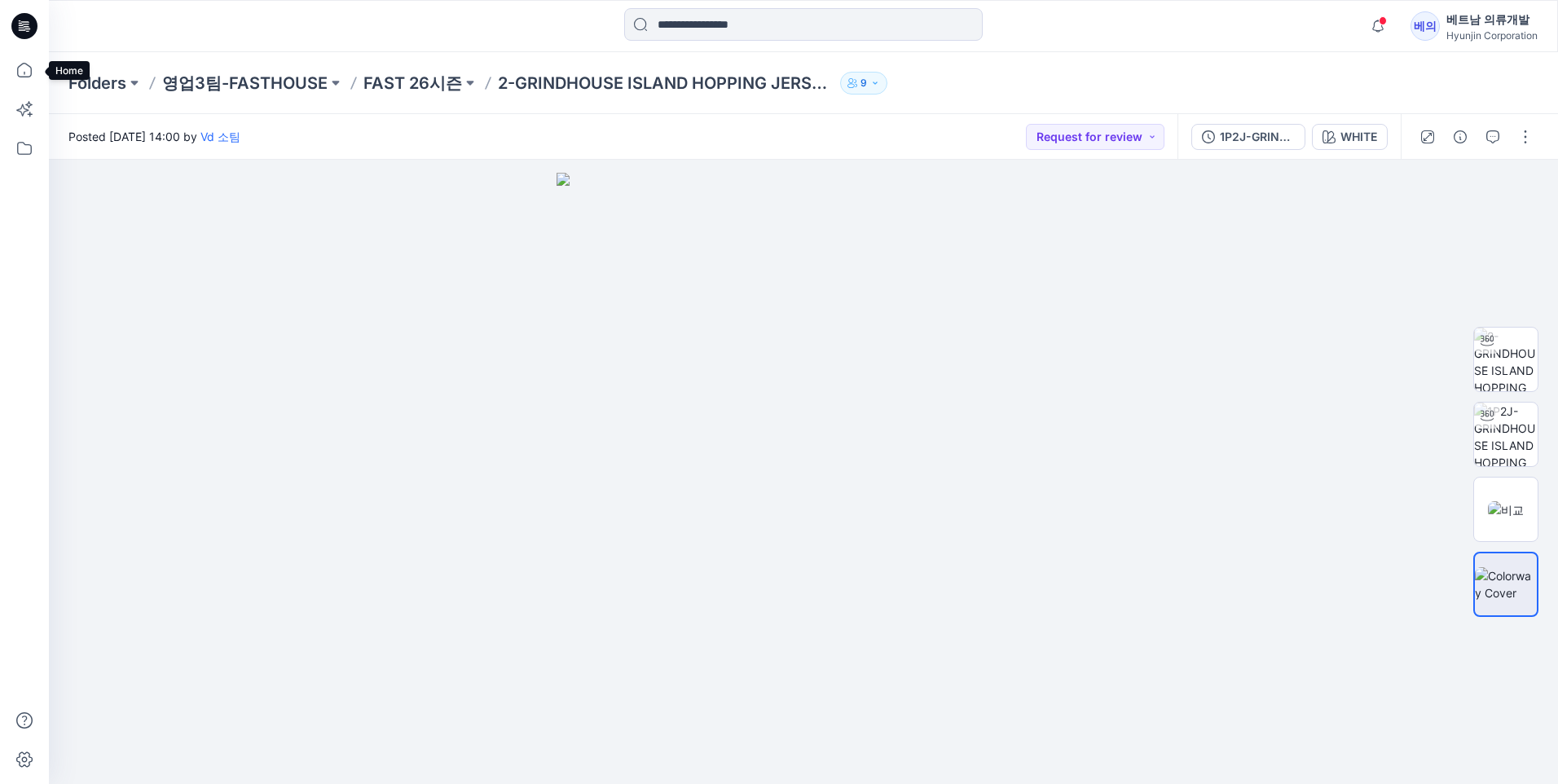
drag, startPoint x: 28, startPoint y: 72, endPoint x: 42, endPoint y: 79, distance: 15.7
click at [28, 72] on icon at bounding box center [24, 70] width 36 height 36
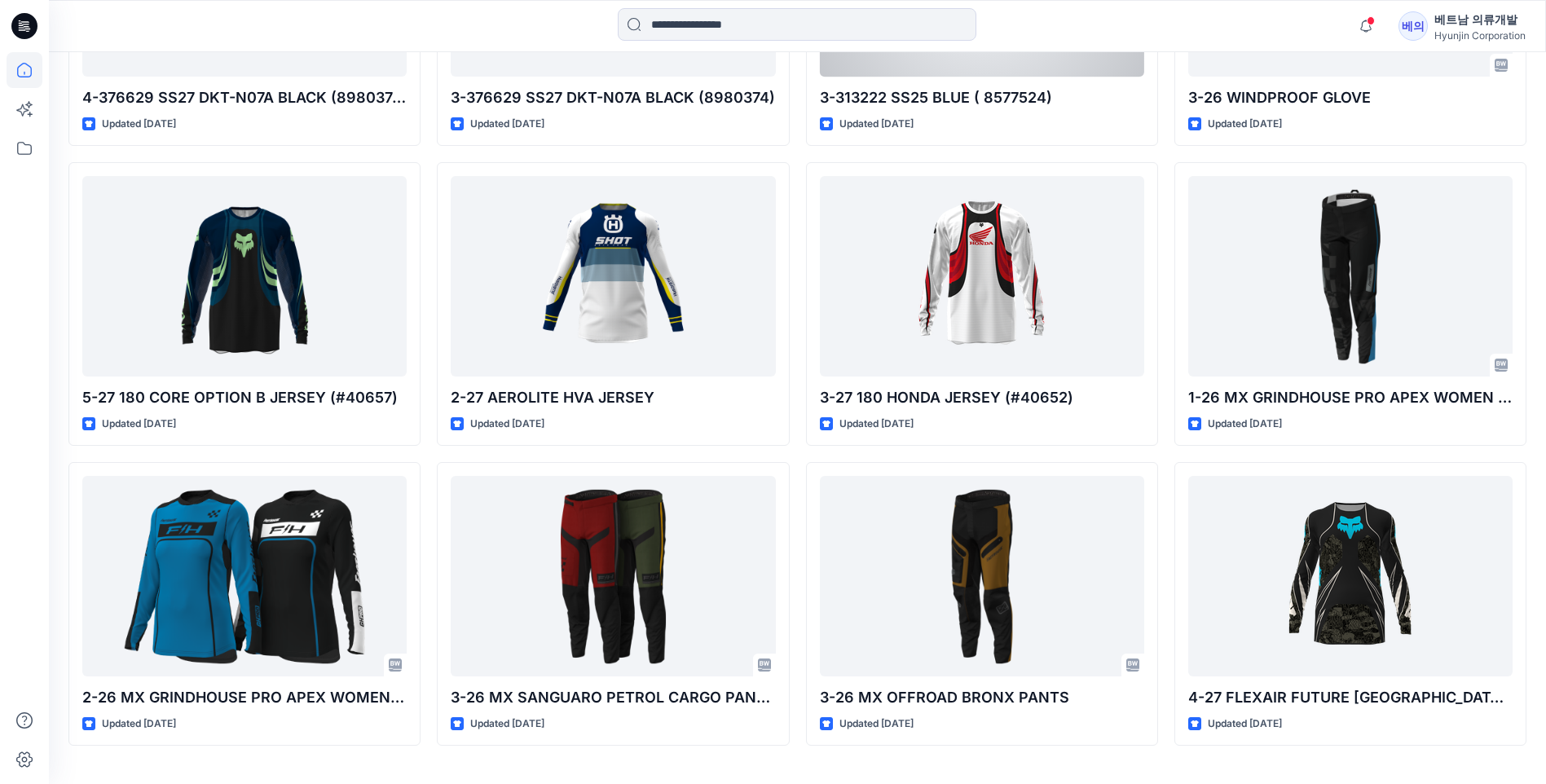
scroll to position [2538, 0]
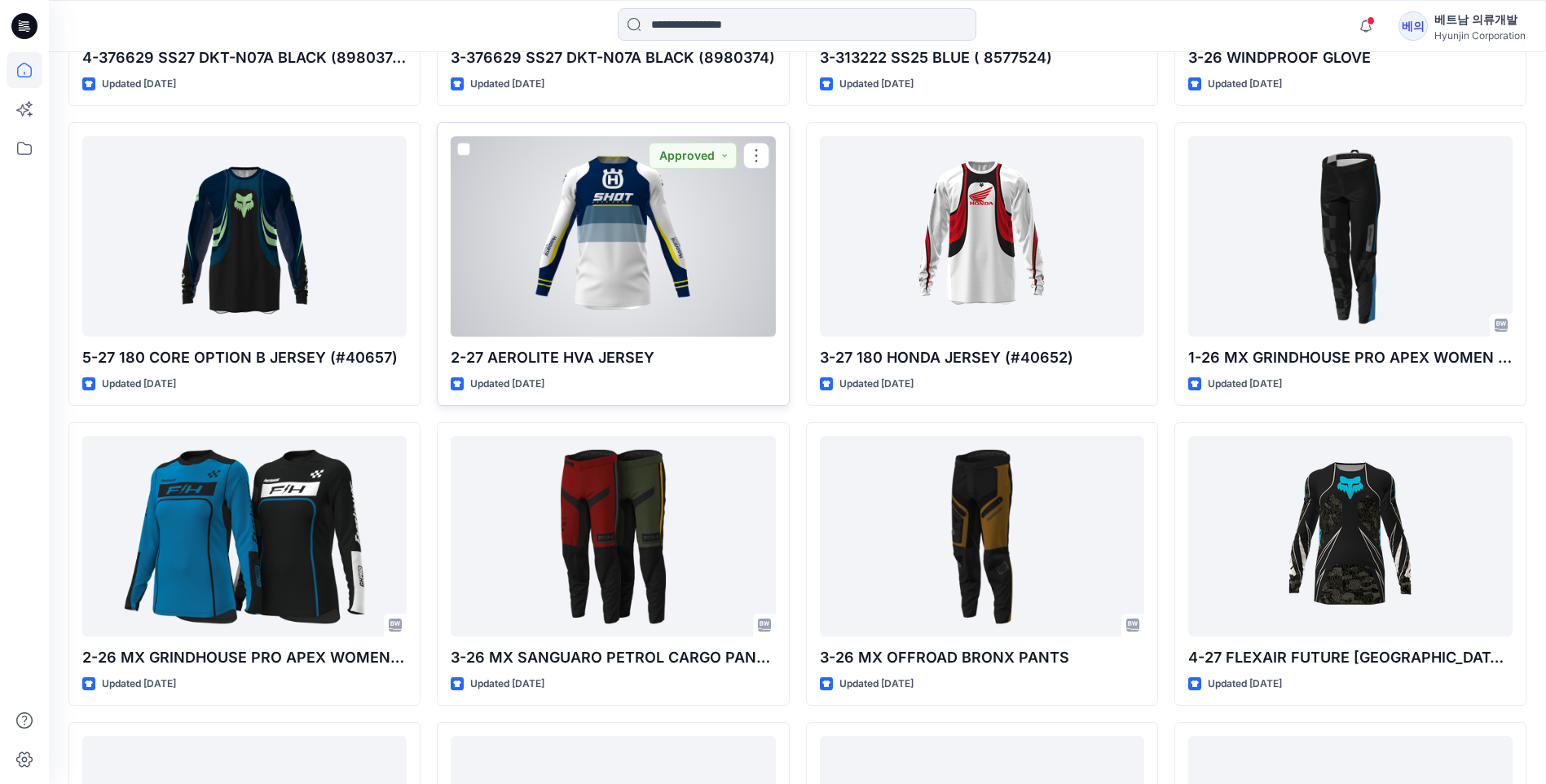
click at [598, 260] on div at bounding box center [613, 236] width 324 height 200
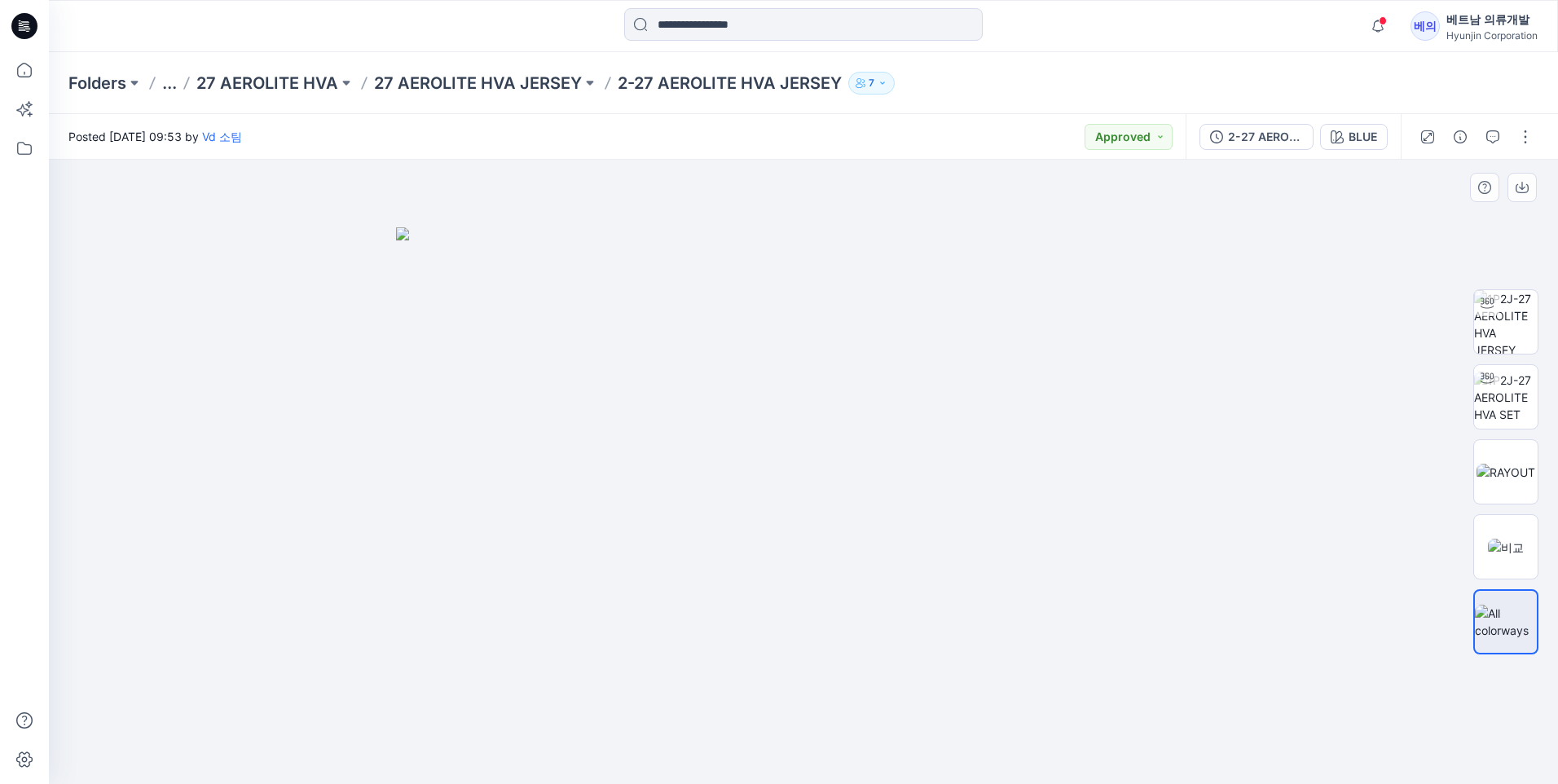
drag, startPoint x: 1206, startPoint y: 480, endPoint x: 725, endPoint y: 463, distance: 481.3
click at [747, 457] on img at bounding box center [803, 506] width 815 height 557
drag, startPoint x: 1011, startPoint y: 632, endPoint x: 712, endPoint y: 598, distance: 300.9
click at [713, 598] on img at bounding box center [803, 506] width 815 height 557
click at [1501, 540] on img at bounding box center [1506, 547] width 36 height 17
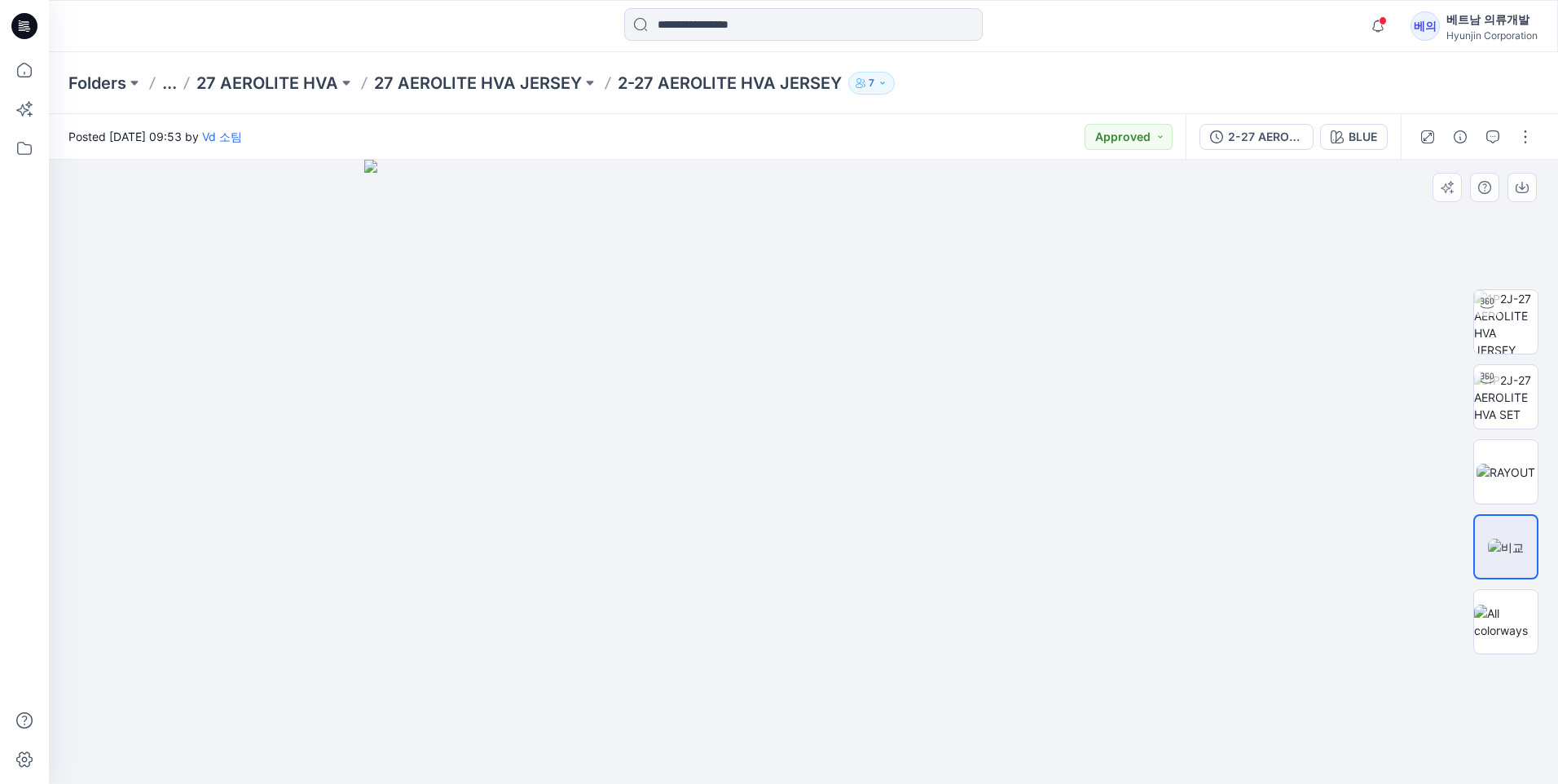
drag, startPoint x: 833, startPoint y: 516, endPoint x: 843, endPoint y: 498, distance: 20.6
click at [793, 502] on img at bounding box center [803, 472] width 878 height 624
drag, startPoint x: 1304, startPoint y: 556, endPoint x: 984, endPoint y: 562, distance: 320.1
click at [984, 562] on div at bounding box center [803, 472] width 1509 height 624
click at [1517, 398] on img at bounding box center [1506, 397] width 63 height 52
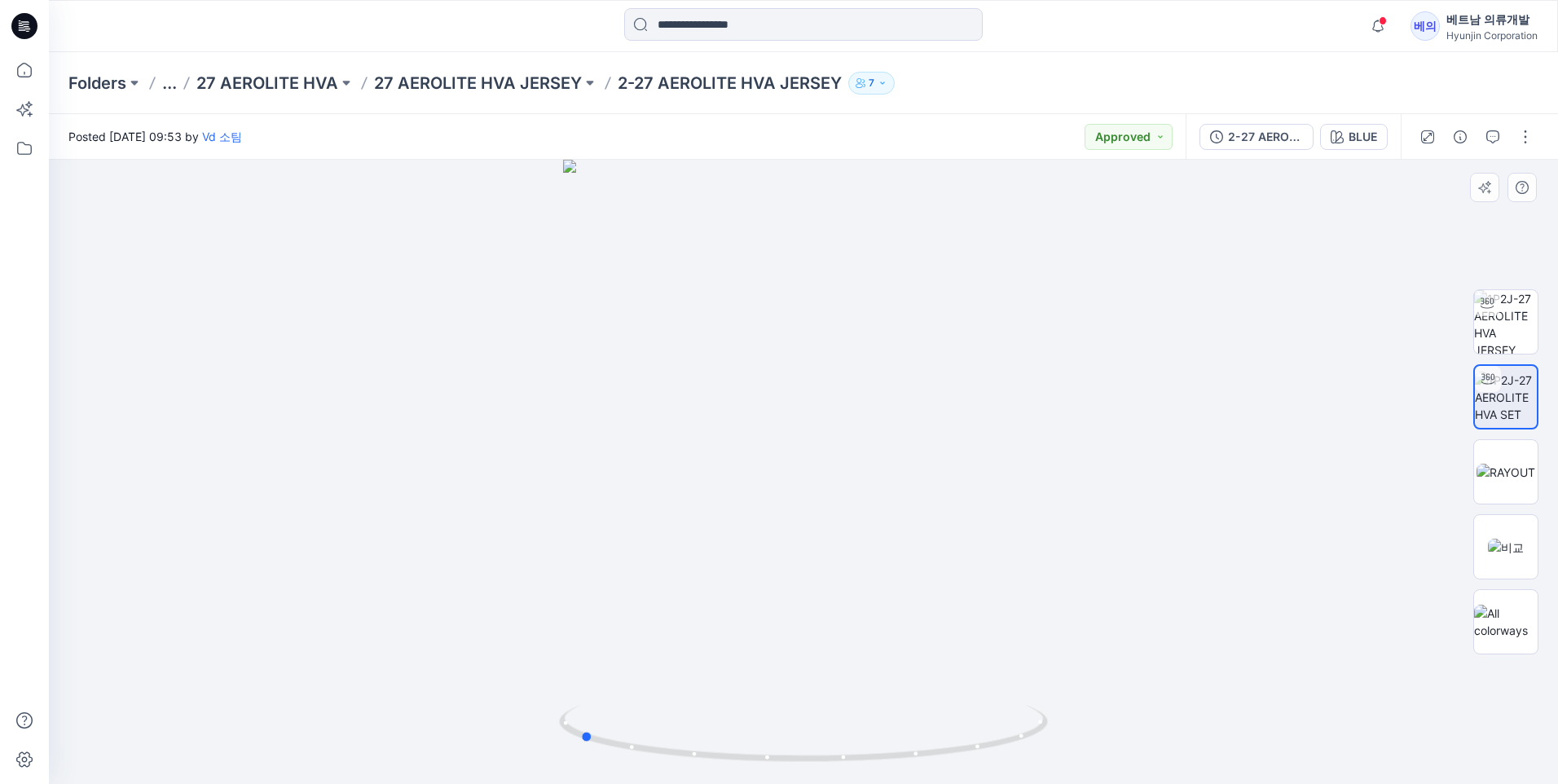
drag, startPoint x: 1150, startPoint y: 391, endPoint x: 926, endPoint y: 412, distance: 225.0
click at [926, 412] on div at bounding box center [803, 472] width 1509 height 624
click at [1493, 331] on img at bounding box center [1506, 322] width 63 height 63
